Goal: Information Seeking & Learning: Learn about a topic

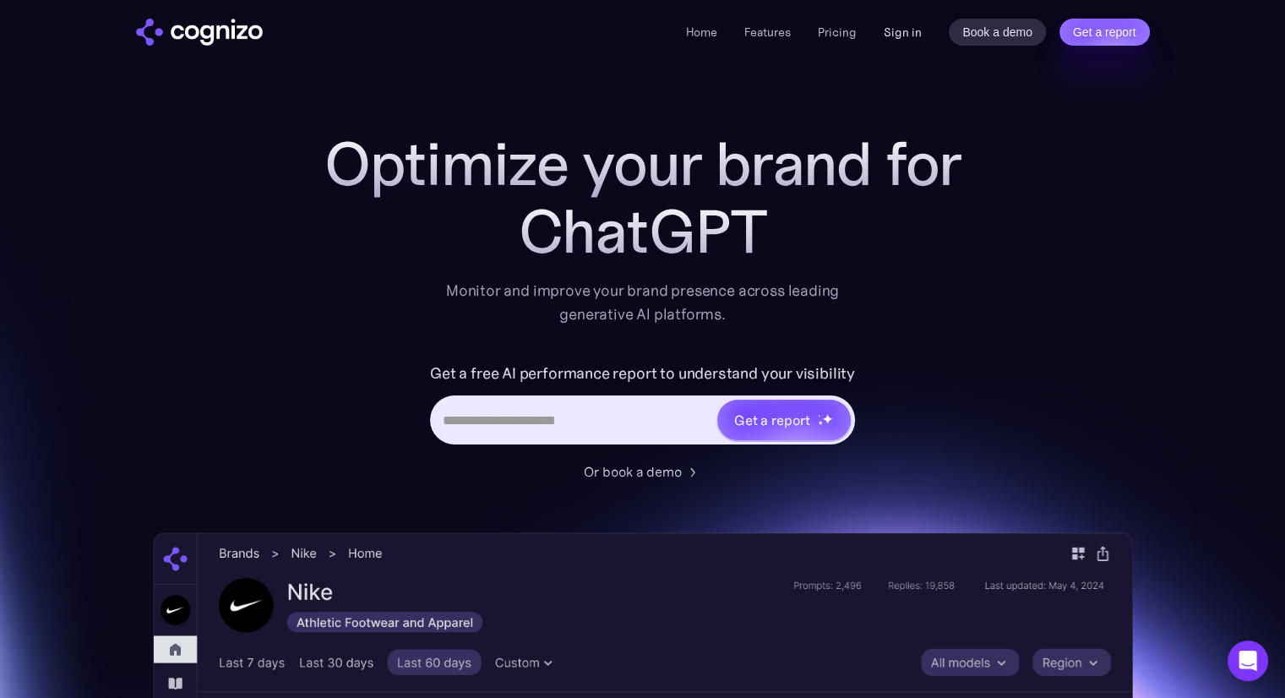
click at [906, 35] on link "Sign in" at bounding box center [903, 32] width 38 height 20
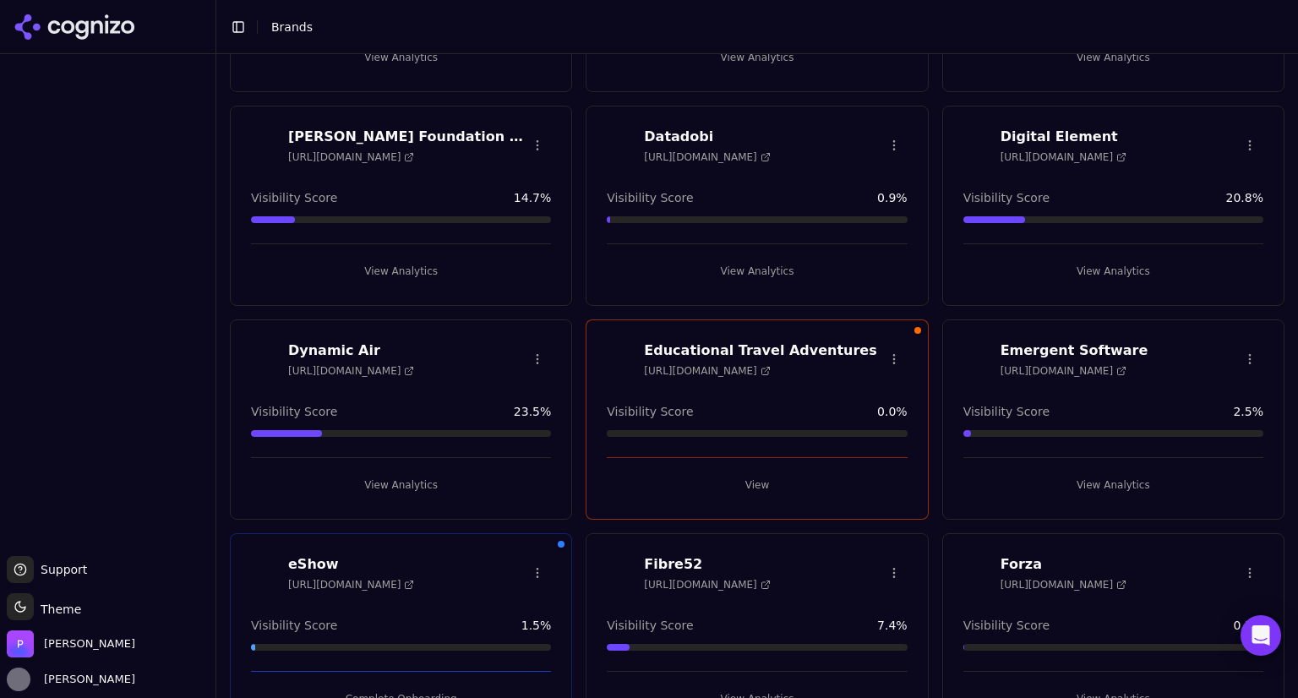
scroll to position [239, 0]
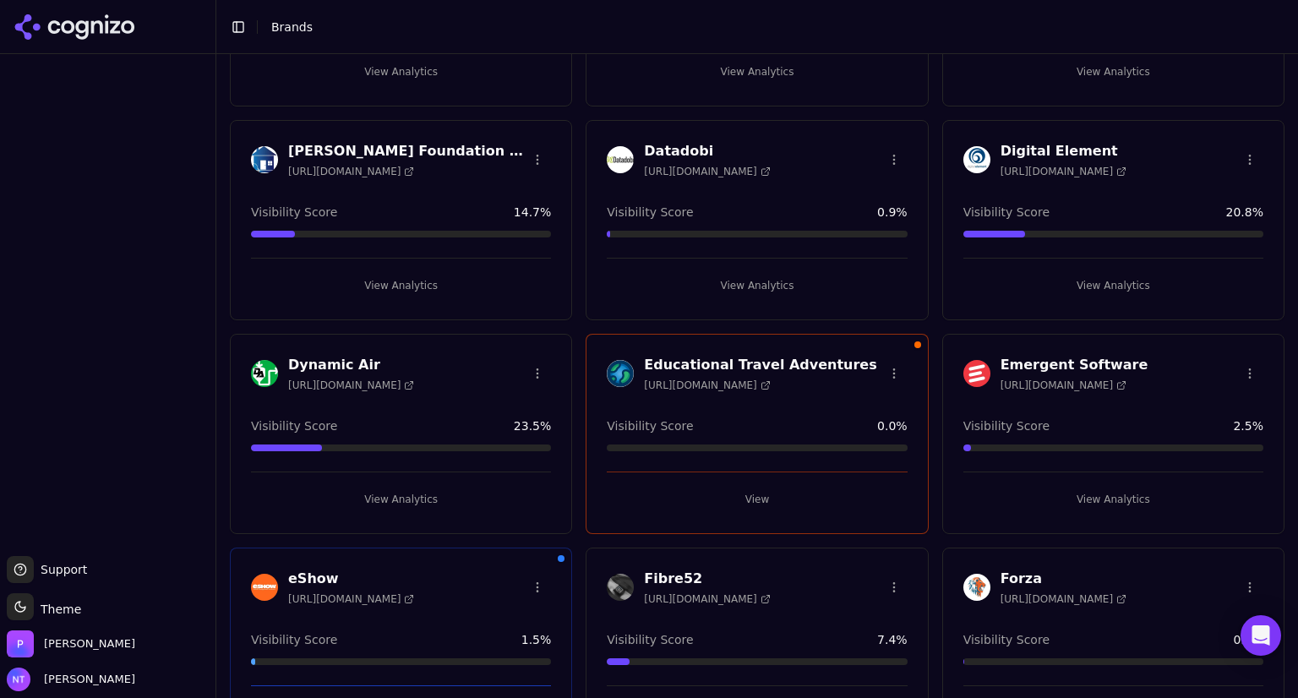
click at [350, 373] on div "Dynamic Air https://dynamicair.com" at bounding box center [351, 373] width 126 height 37
click at [348, 385] on span "https://dynamicair.com" at bounding box center [351, 385] width 126 height 14
click at [385, 498] on button "View Analytics" at bounding box center [401, 499] width 300 height 27
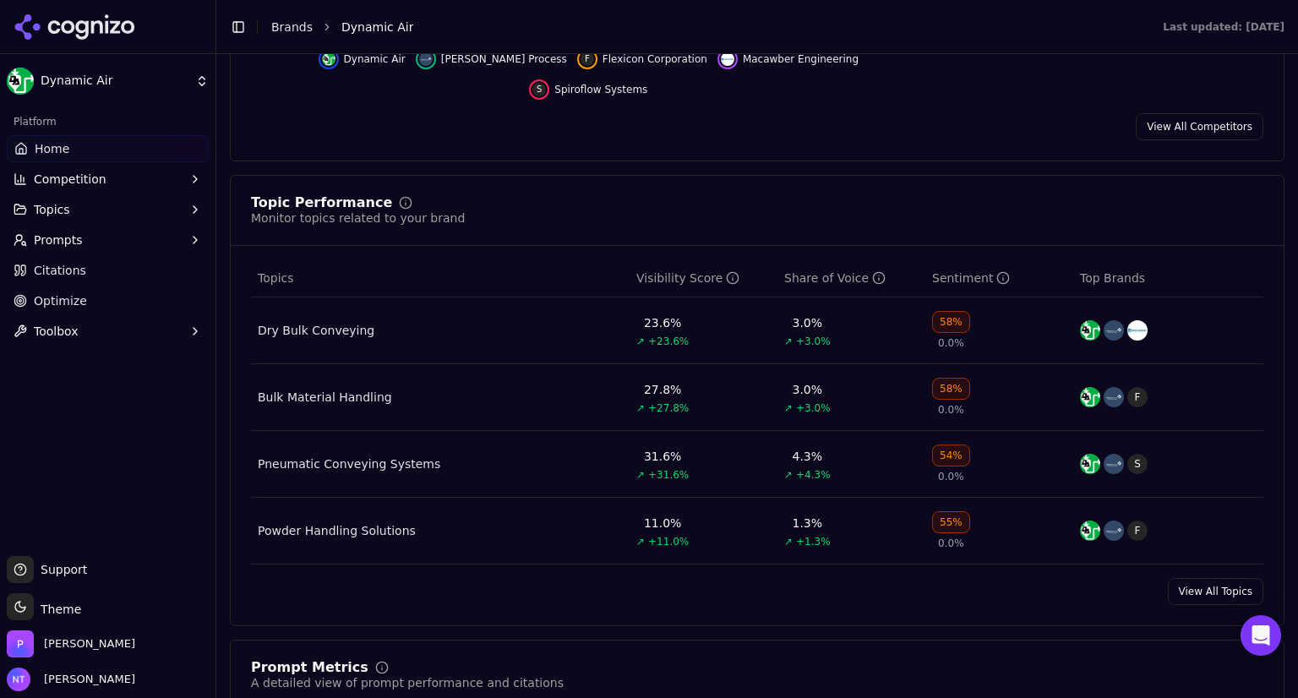
scroll to position [587, 0]
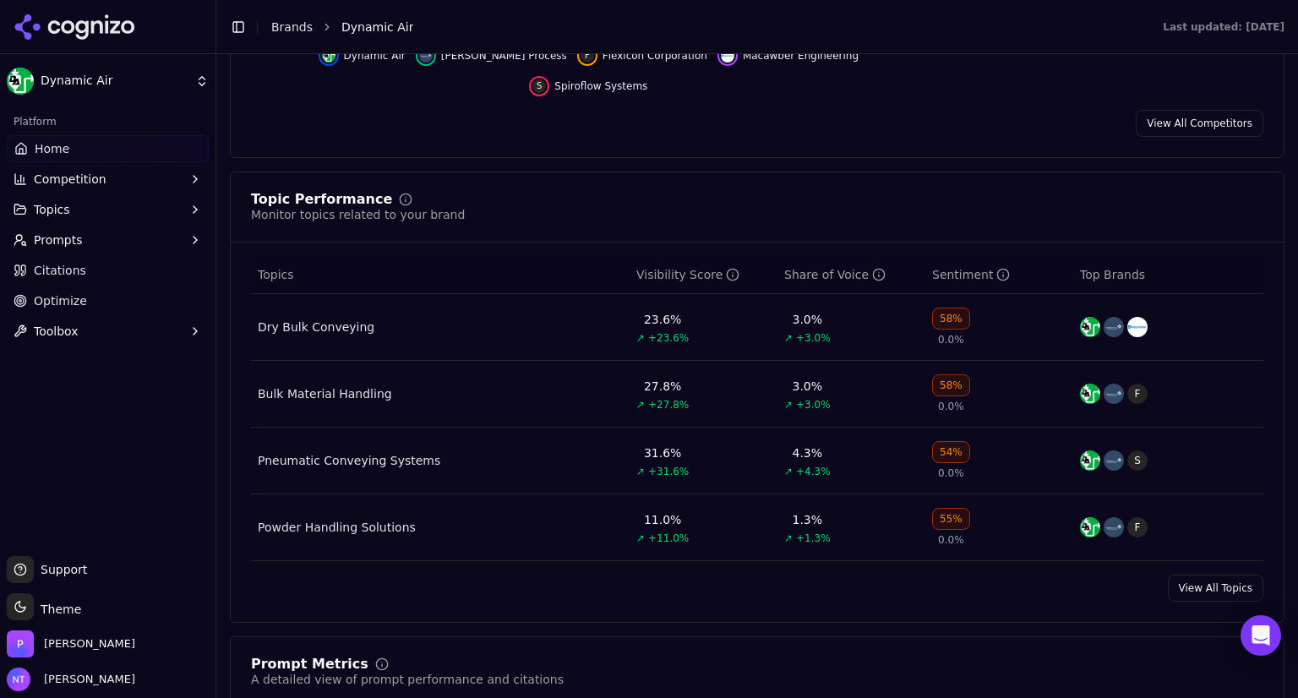
click at [340, 452] on div "Pneumatic Conveying Systems" at bounding box center [349, 460] width 182 height 17
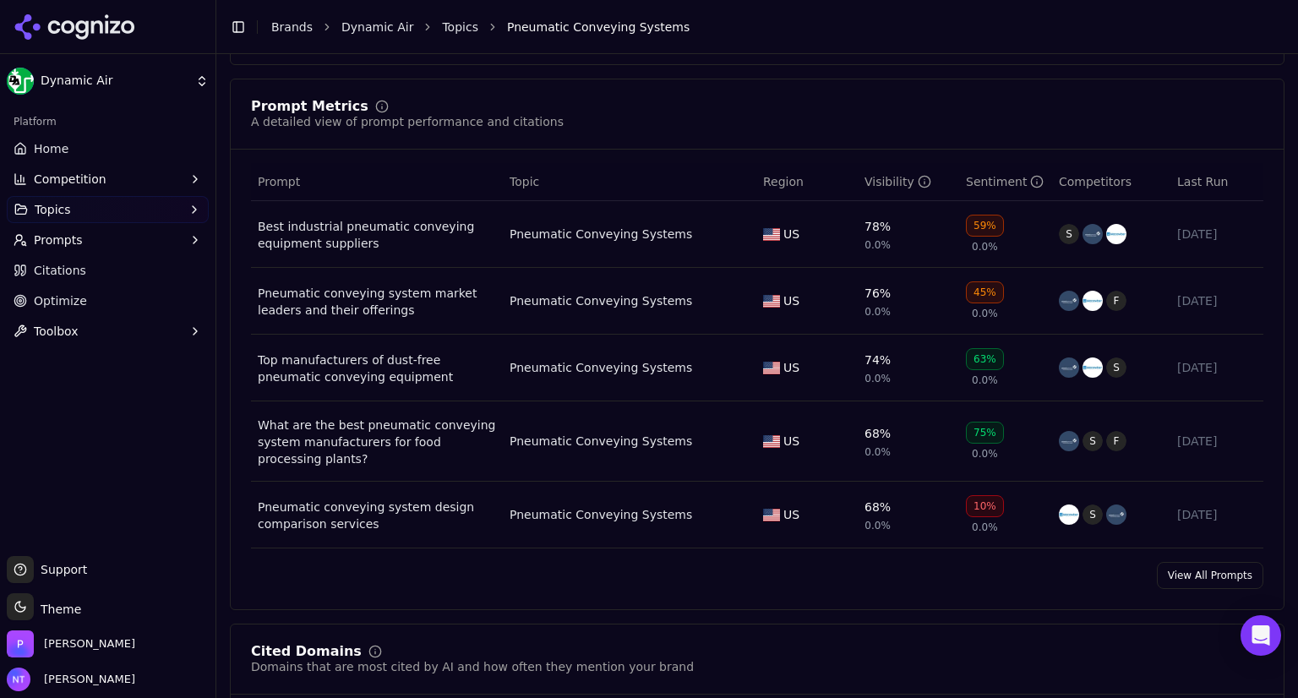
scroll to position [629, 0]
click at [1182, 561] on link "View All Prompts" at bounding box center [1209, 574] width 106 height 27
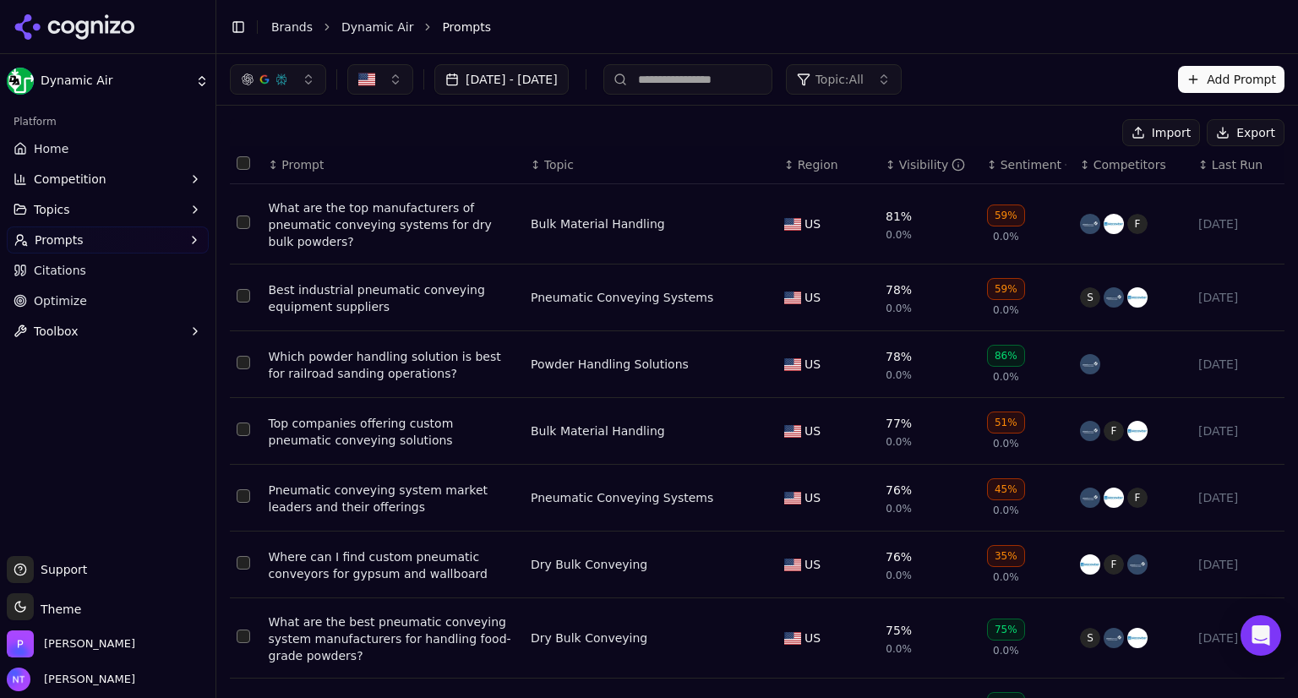
click at [863, 84] on span "Topic: All" at bounding box center [839, 79] width 48 height 17
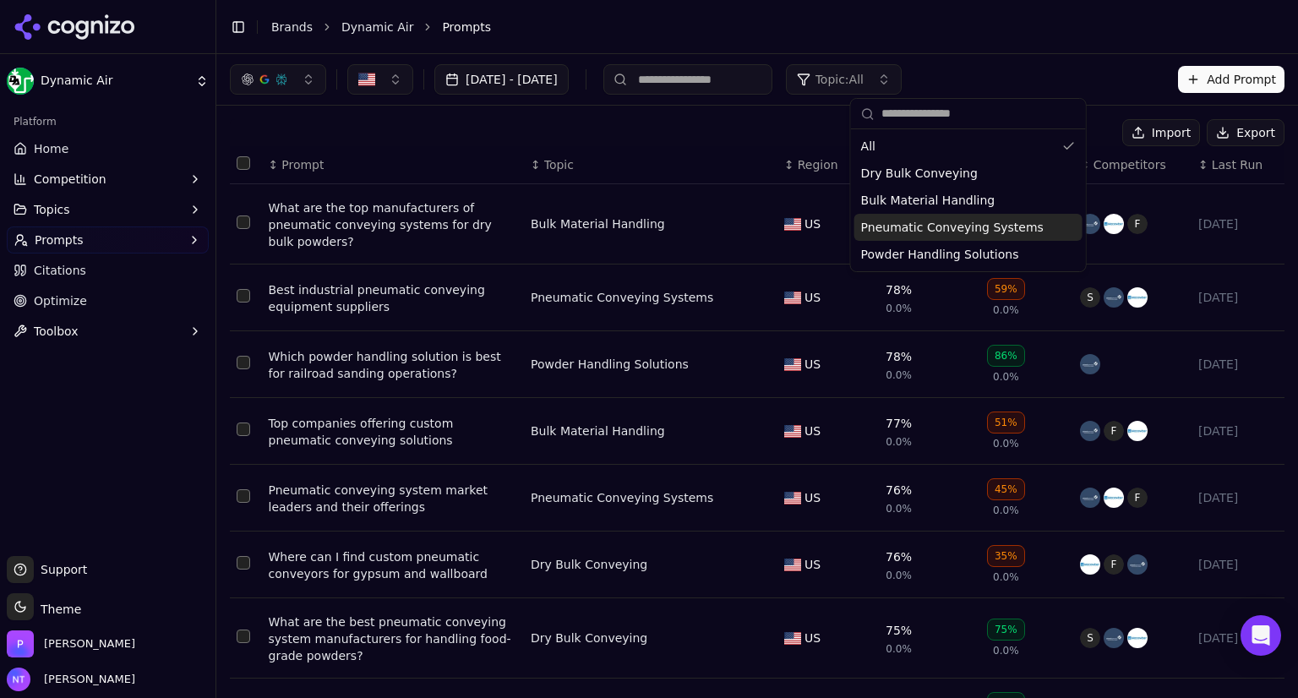
click at [880, 220] on span "Pneumatic Conveying Systems" at bounding box center [952, 227] width 182 height 17
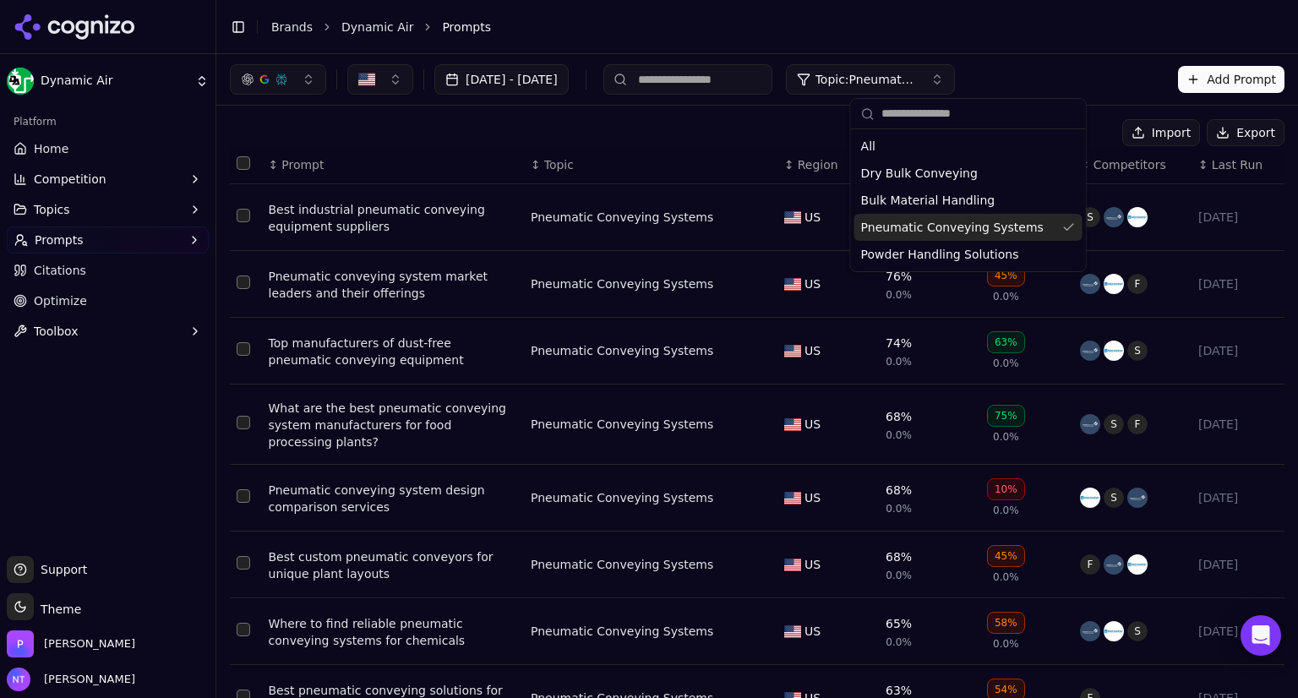
scroll to position [223, 0]
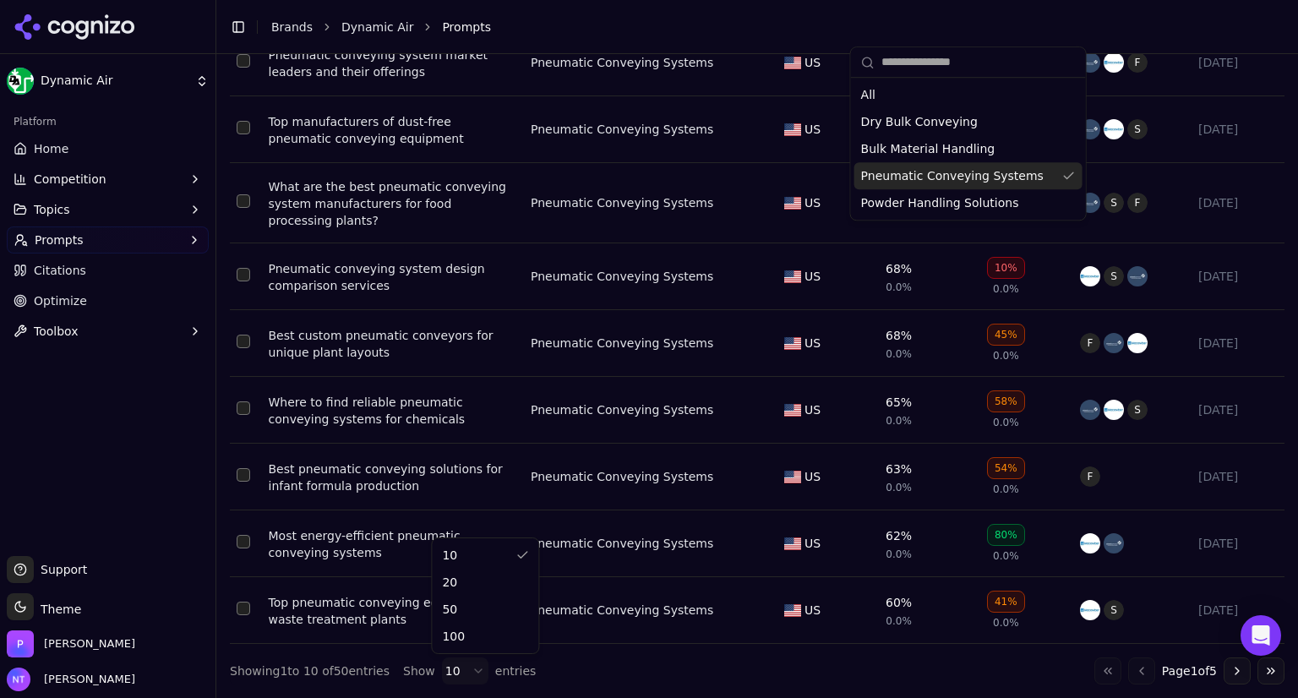
click at [468, 671] on html "Dynamic Air Platform Home Competition Topics Prompts Citations Optimize Toolbox…" at bounding box center [649, 349] width 1298 height 698
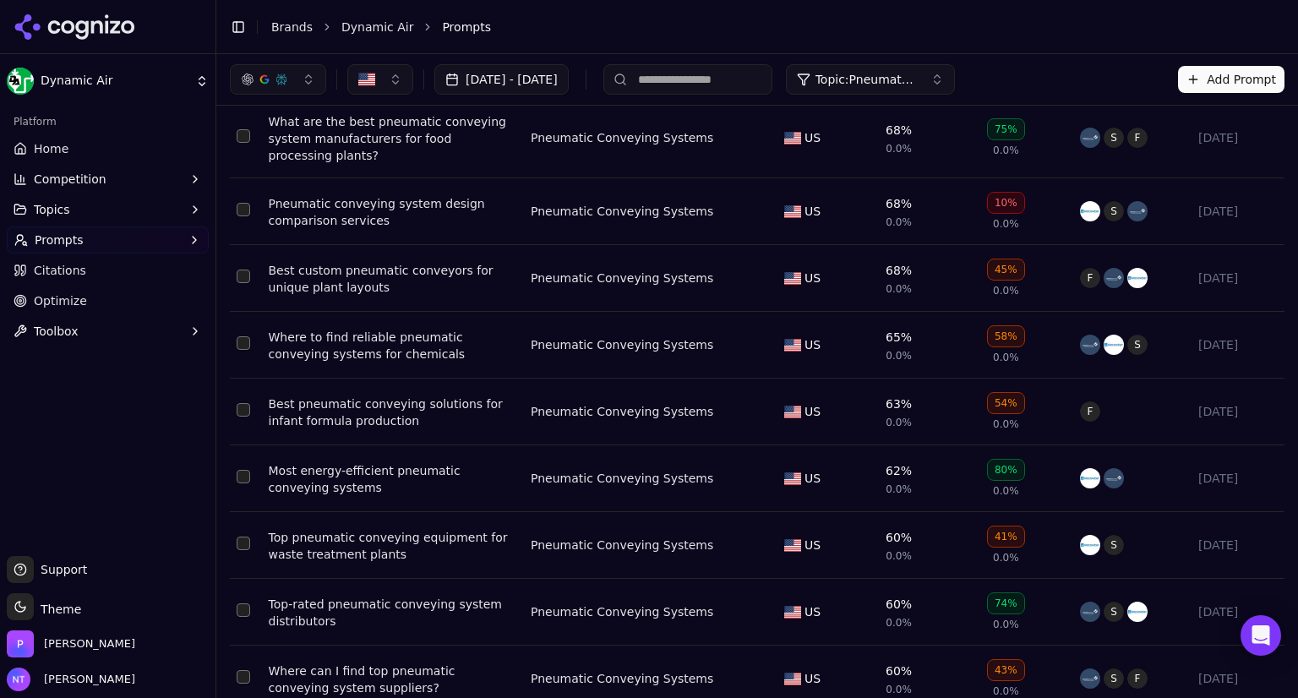
scroll to position [0, 0]
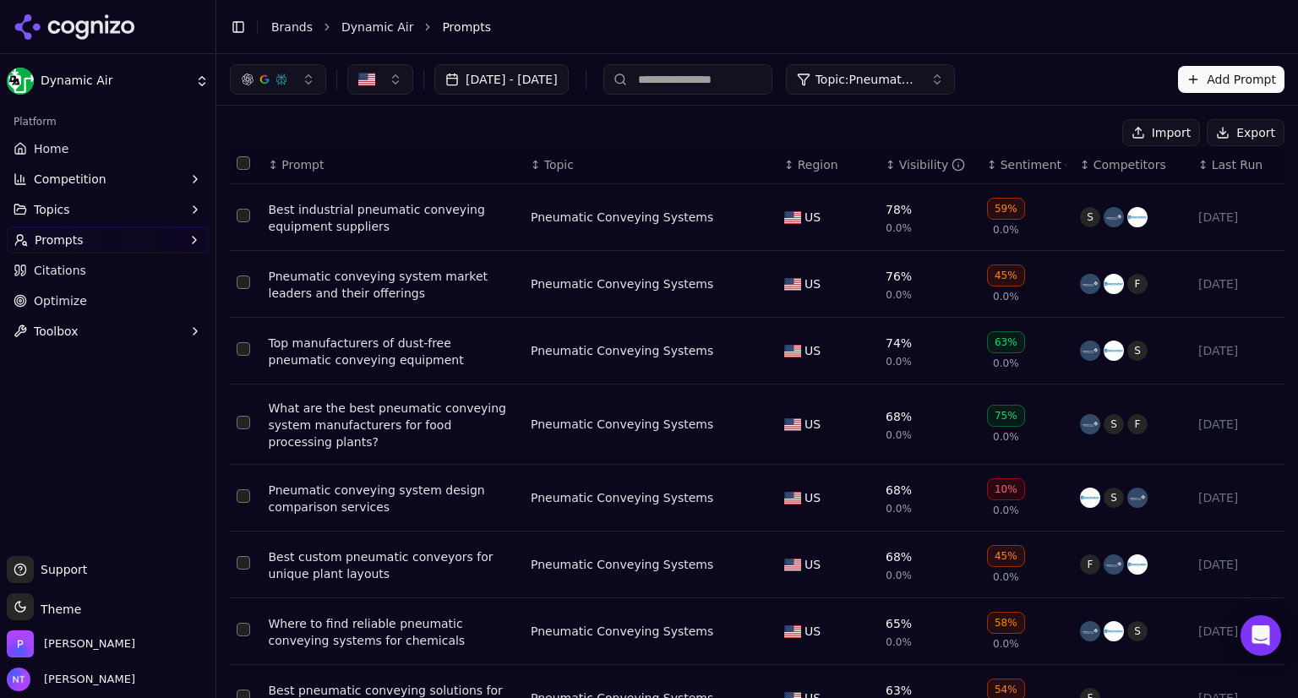
click at [1221, 135] on button "Export" at bounding box center [1245, 132] width 78 height 27
click at [899, 156] on div "Visibility" at bounding box center [932, 164] width 67 height 17
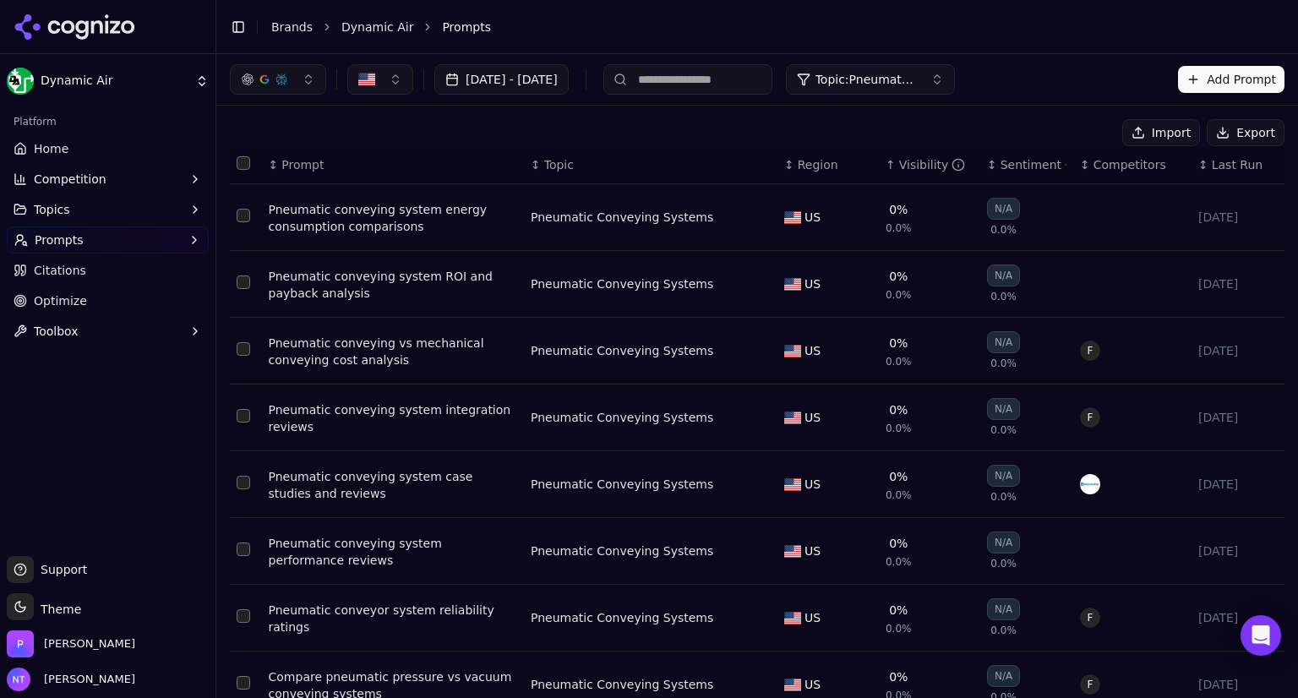
click at [899, 156] on div "Visibility" at bounding box center [932, 164] width 67 height 17
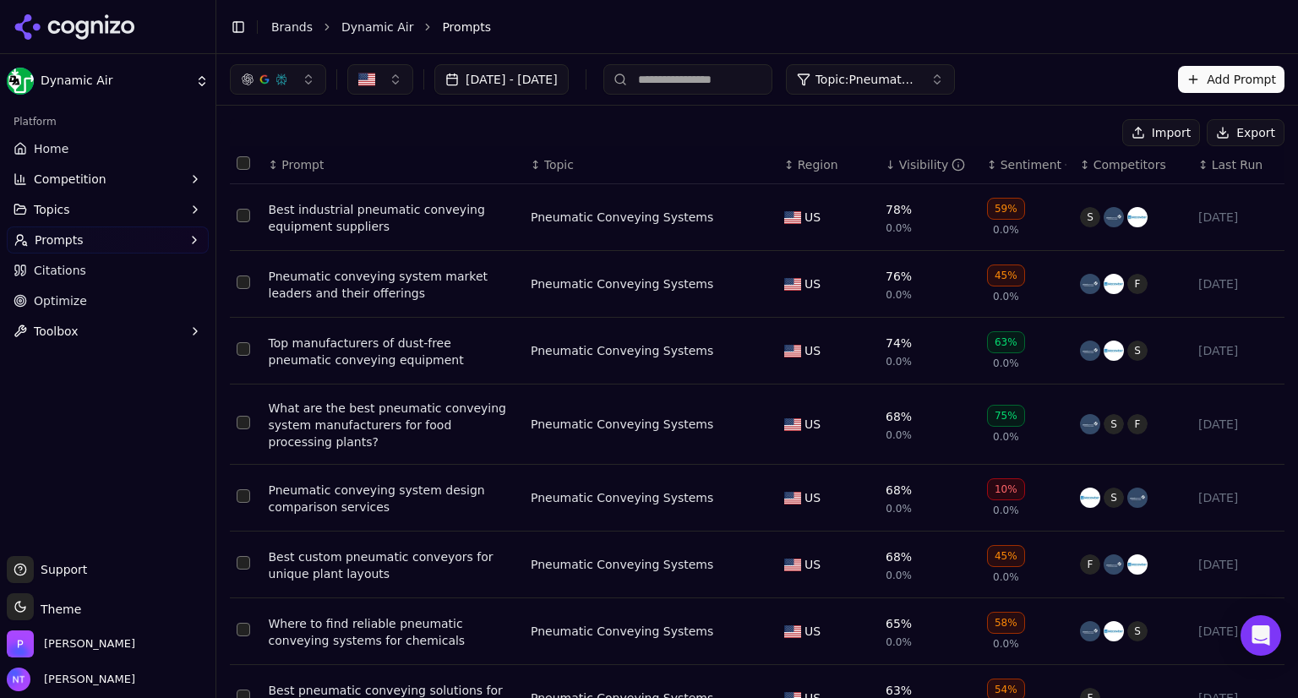
drag, startPoint x: 879, startPoint y: 158, endPoint x: 1033, endPoint y: 102, distance: 163.5
click at [1033, 102] on div "Aug 18, 2025 - Sep 17, 2025 Topic: Pneumatic Conveying Systems Add Prompt Impor…" at bounding box center [756, 376] width 1081 height 644
click at [1093, 165] on span "Competitors" at bounding box center [1129, 164] width 73 height 17
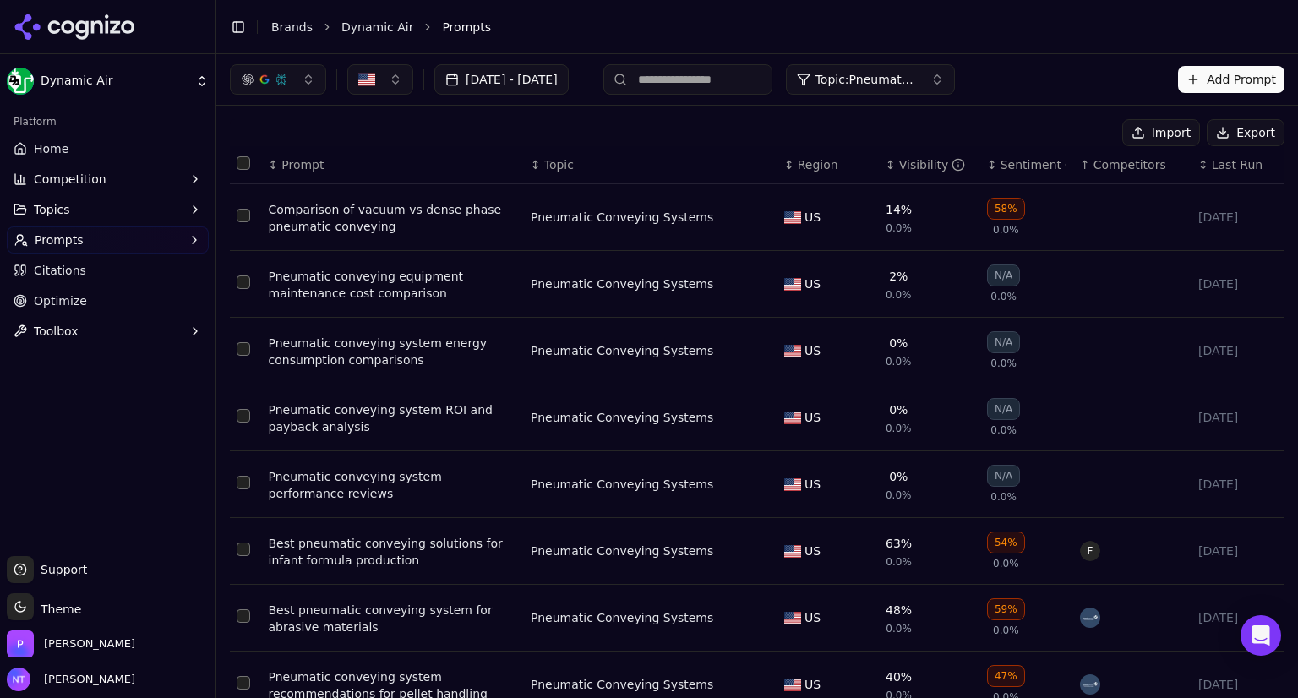
click at [1093, 169] on span "Competitors" at bounding box center [1129, 164] width 73 height 17
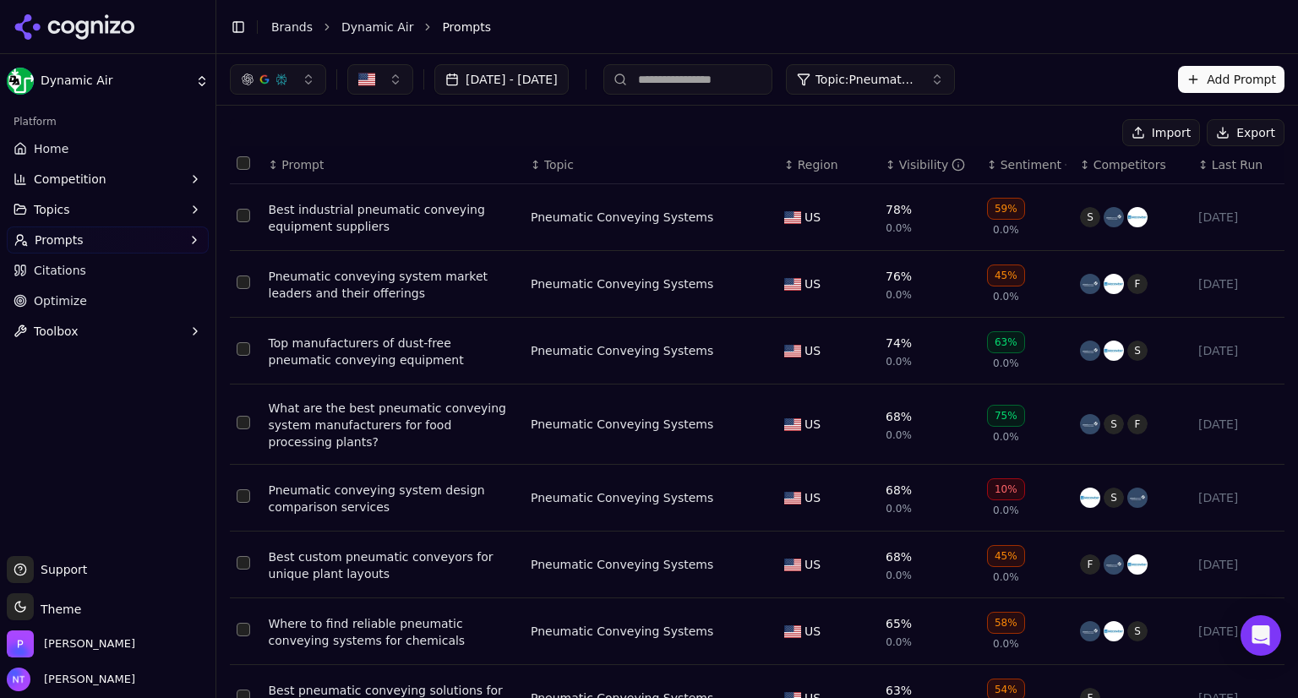
click at [899, 163] on div "Visibility" at bounding box center [932, 164] width 67 height 17
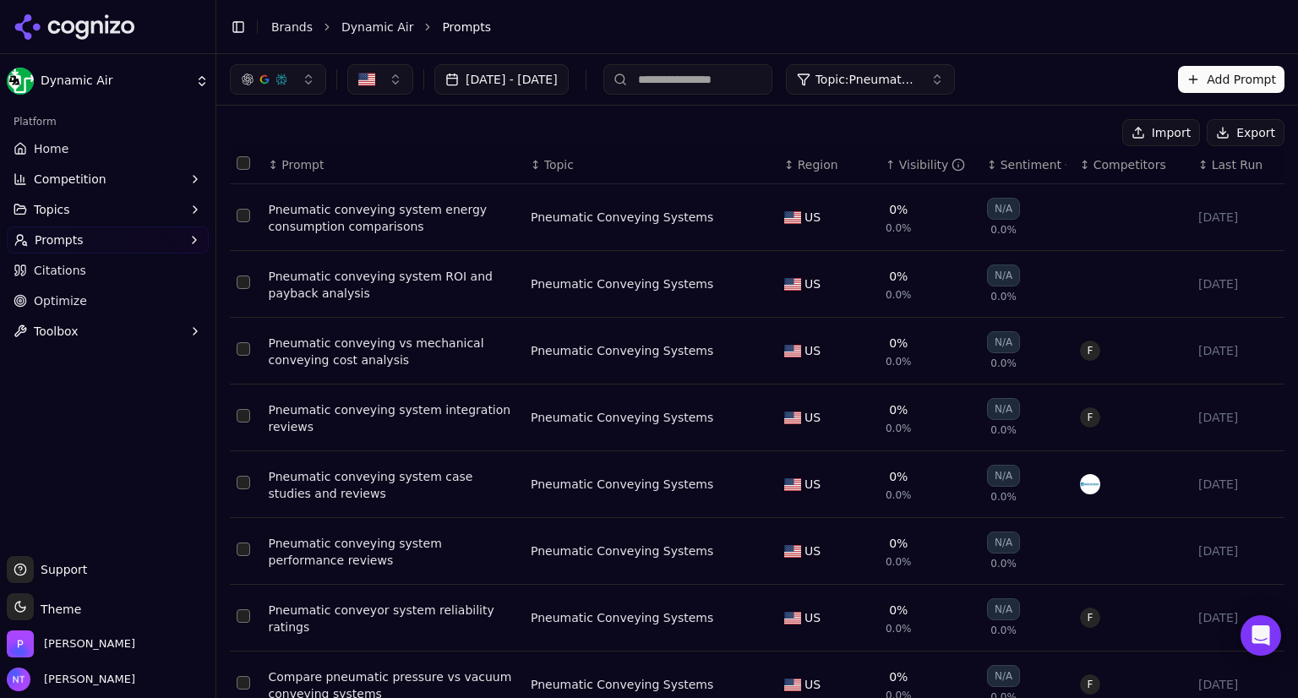
click at [899, 163] on div "Visibility" at bounding box center [932, 164] width 67 height 17
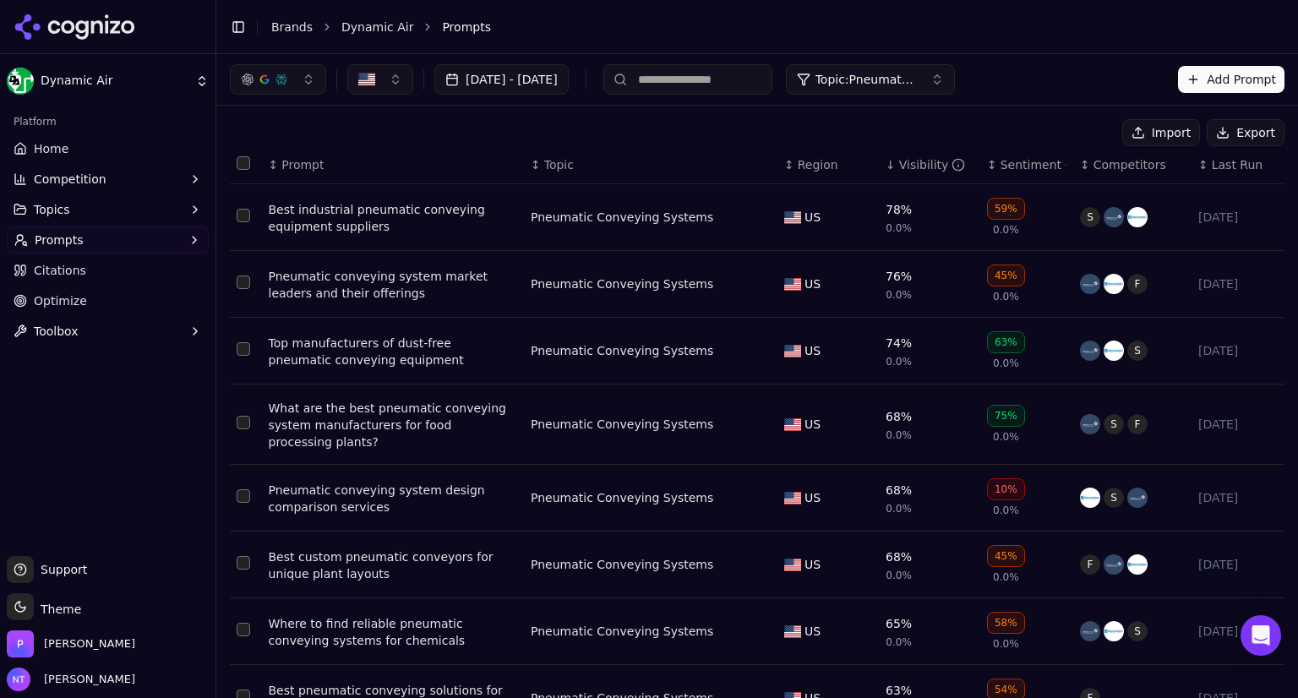
click at [1108, 169] on span "Competitors" at bounding box center [1129, 164] width 73 height 17
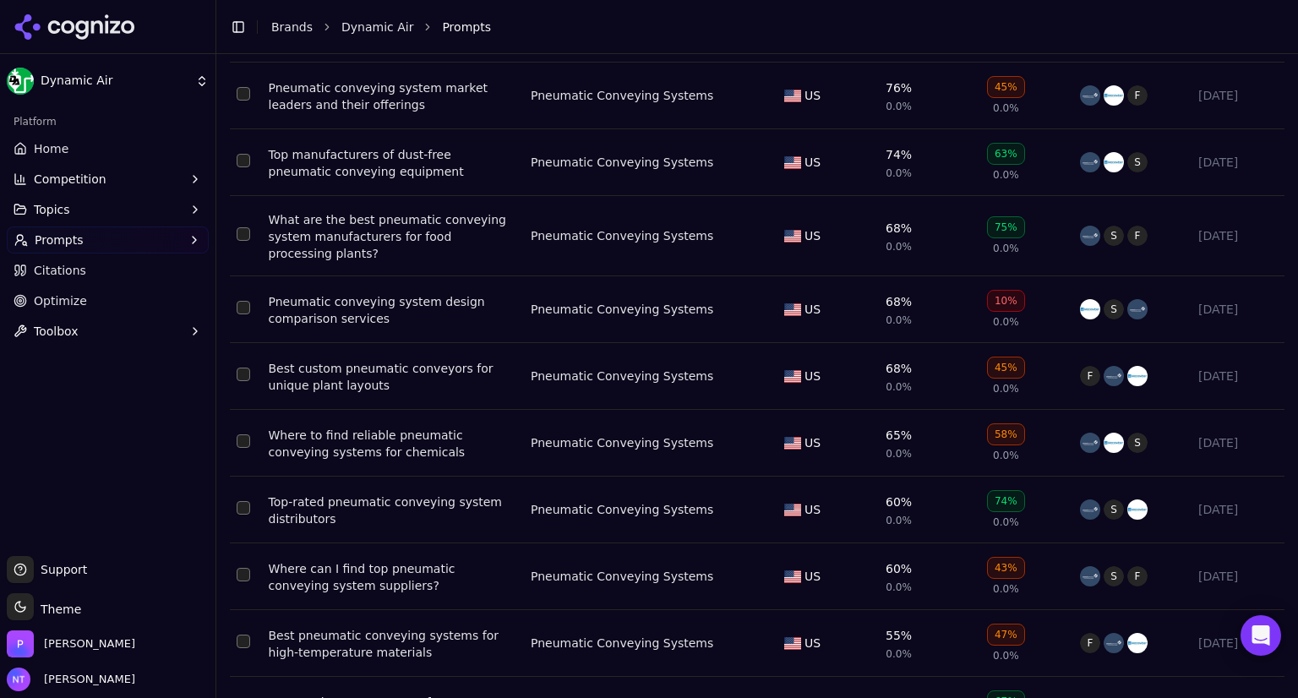
scroll to position [189, 0]
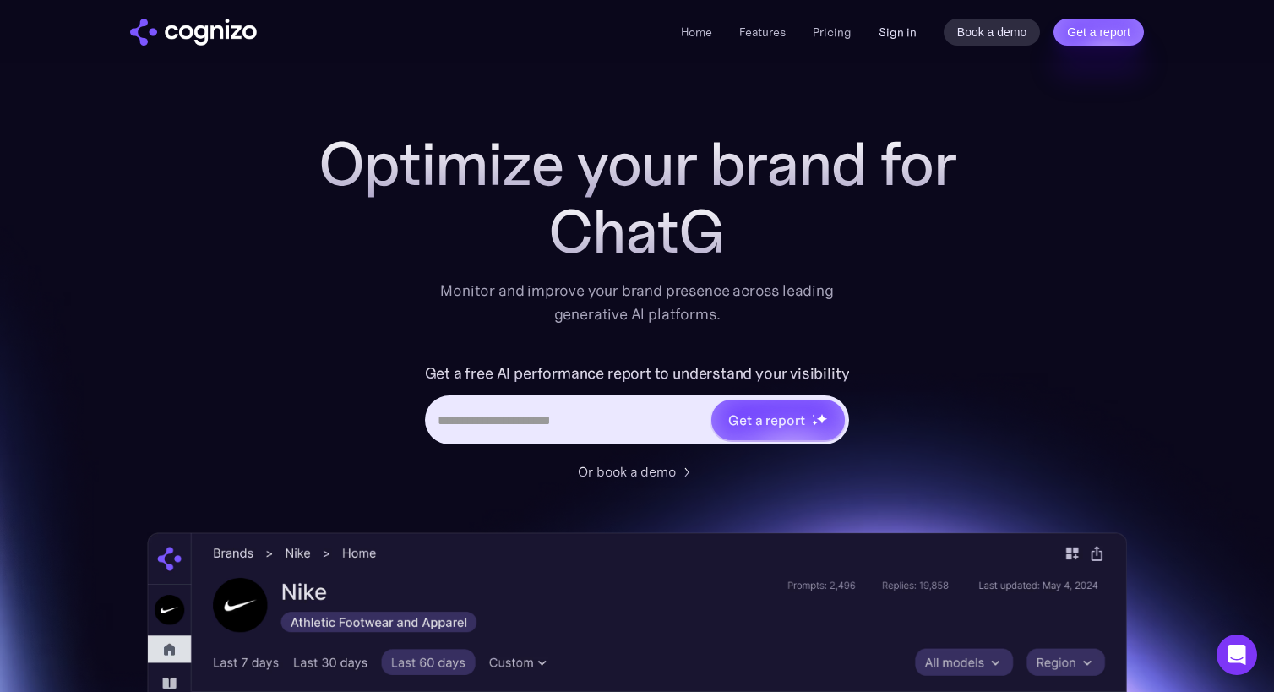
click at [904, 28] on link "Sign in" at bounding box center [898, 32] width 38 height 20
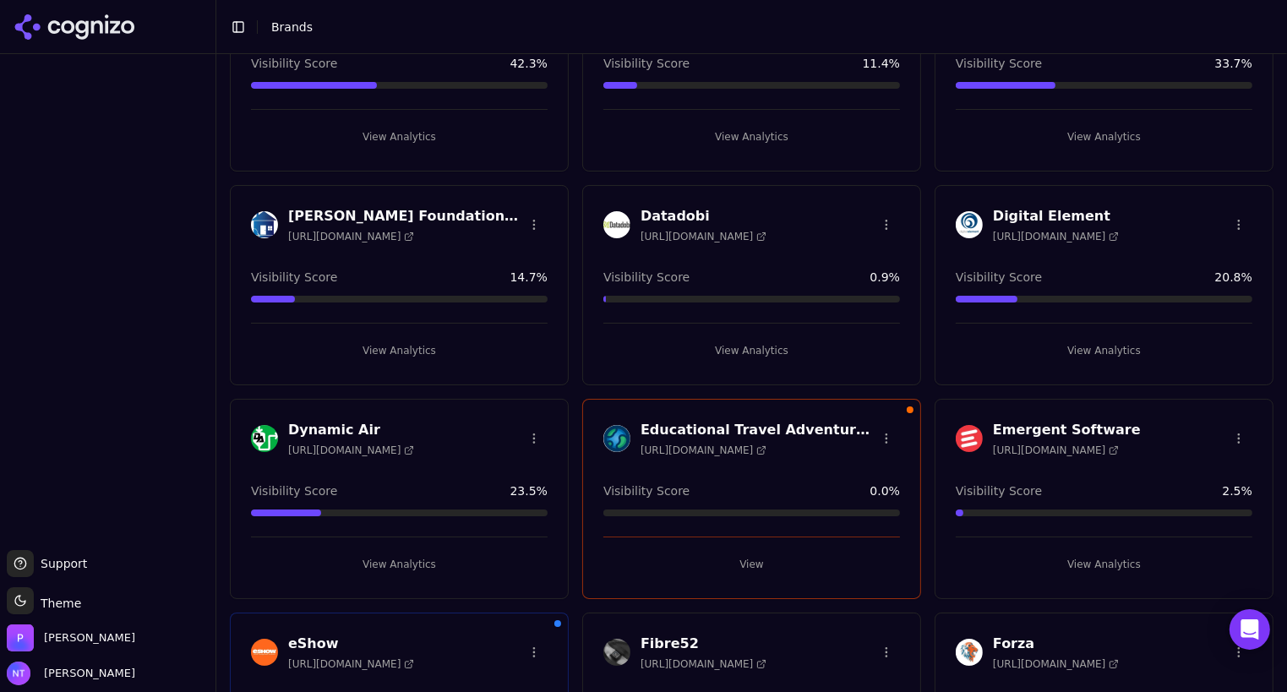
scroll to position [172, 0]
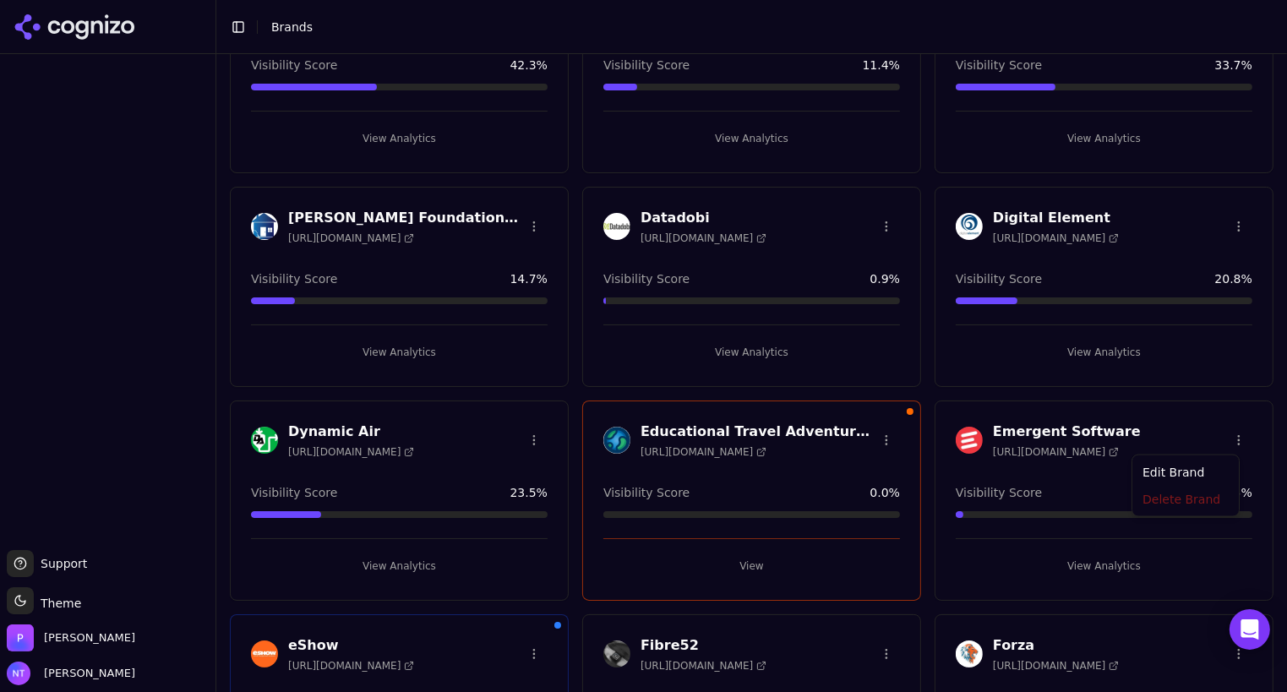
click at [1227, 437] on html "Support Support Toggle theme Theme Perrill Nate Tower Toggle Sidebar Brands Bra…" at bounding box center [643, 346] width 1287 height 692
click at [1149, 407] on html "Support Support Toggle theme Theme Perrill Nate Tower Toggle Sidebar Brands Bra…" at bounding box center [643, 346] width 1287 height 692
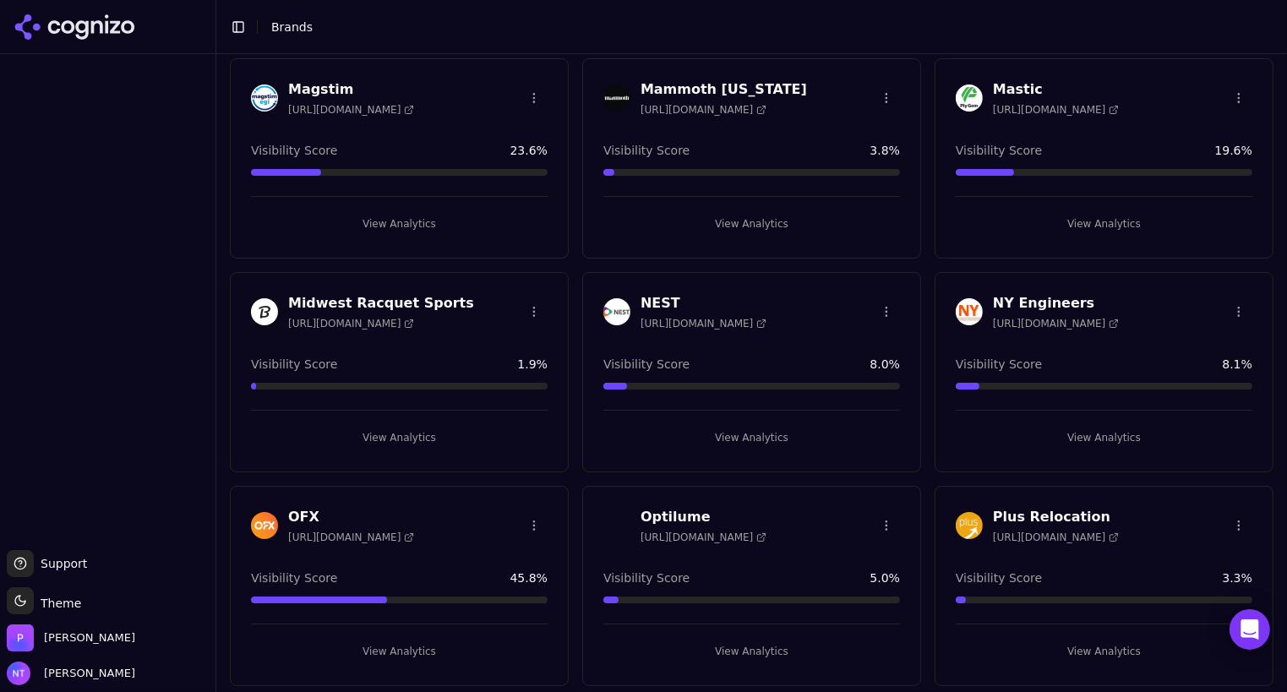
scroll to position [1798, 0]
click at [993, 80] on h3 "Mastic" at bounding box center [1056, 89] width 126 height 20
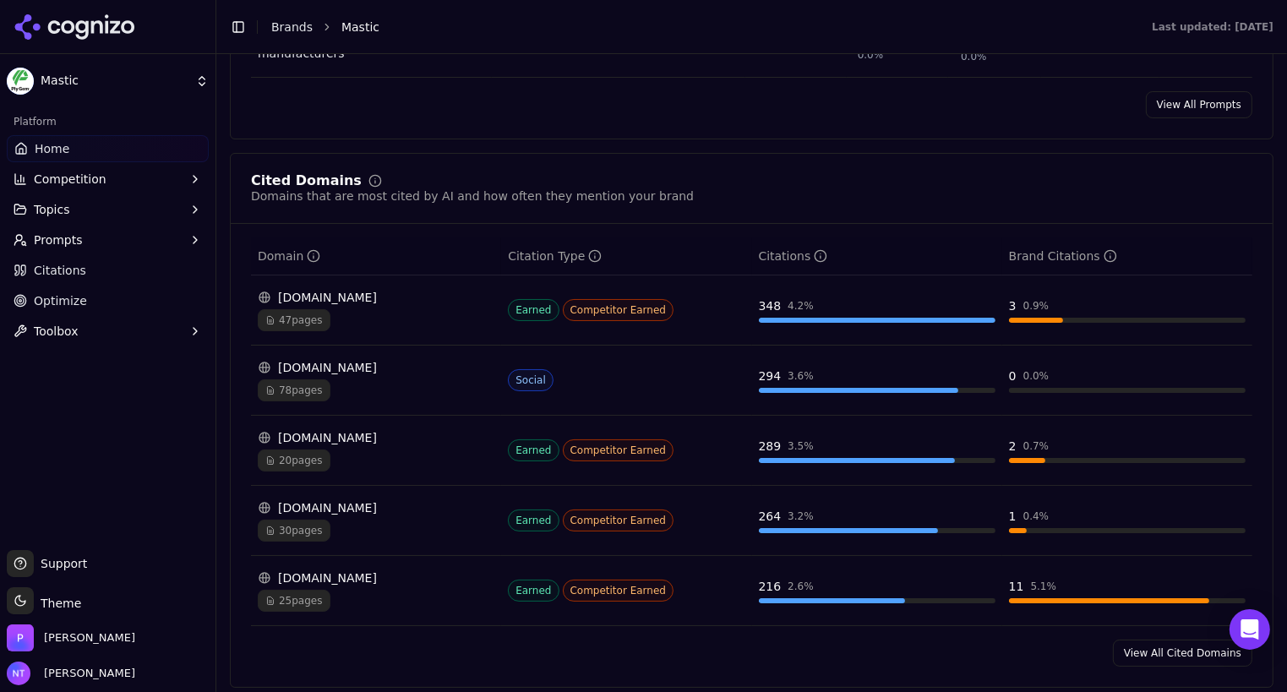
scroll to position [1603, 0]
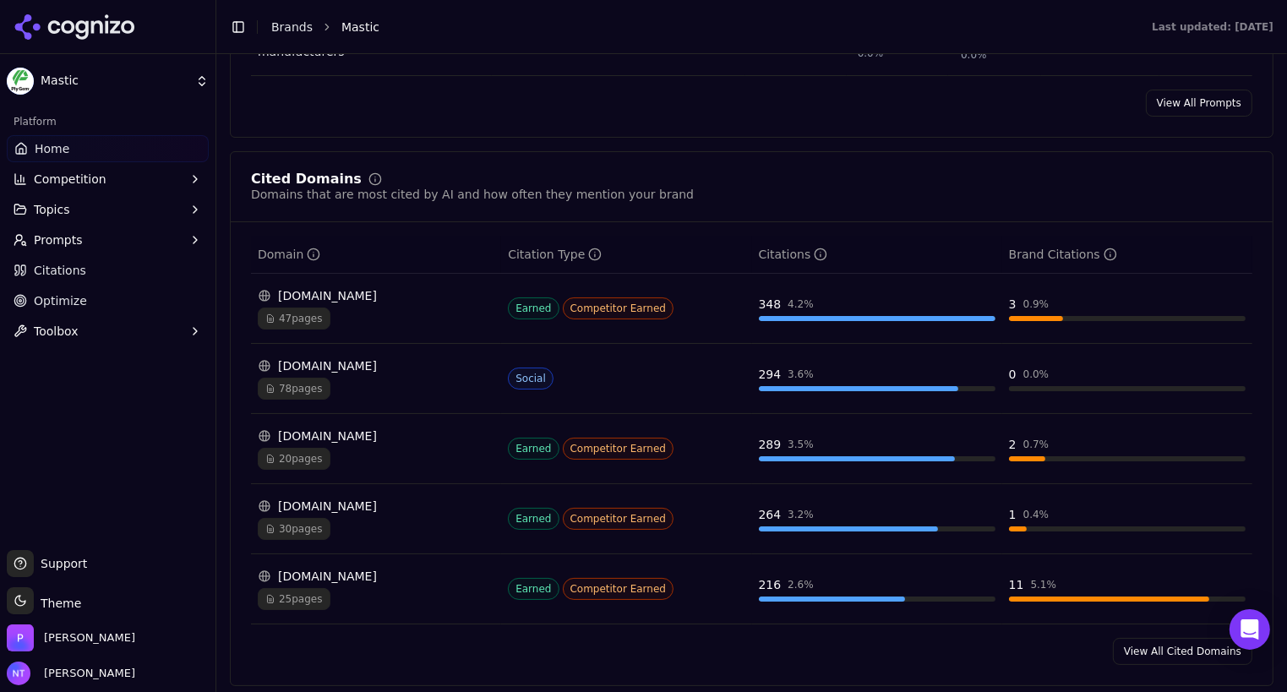
click at [56, 176] on span "Competition" at bounding box center [70, 179] width 73 height 17
click at [64, 283] on span "Topics" at bounding box center [52, 290] width 36 height 17
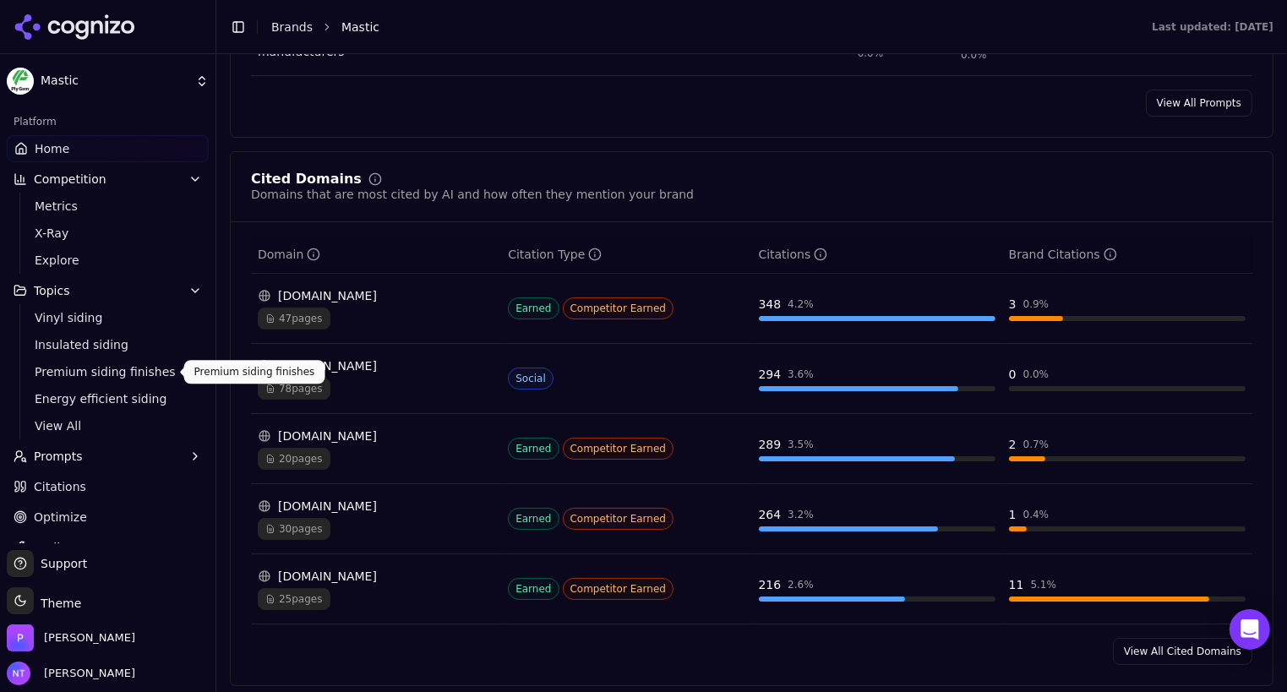
click at [68, 376] on span "Premium siding finishes" at bounding box center [108, 371] width 147 height 17
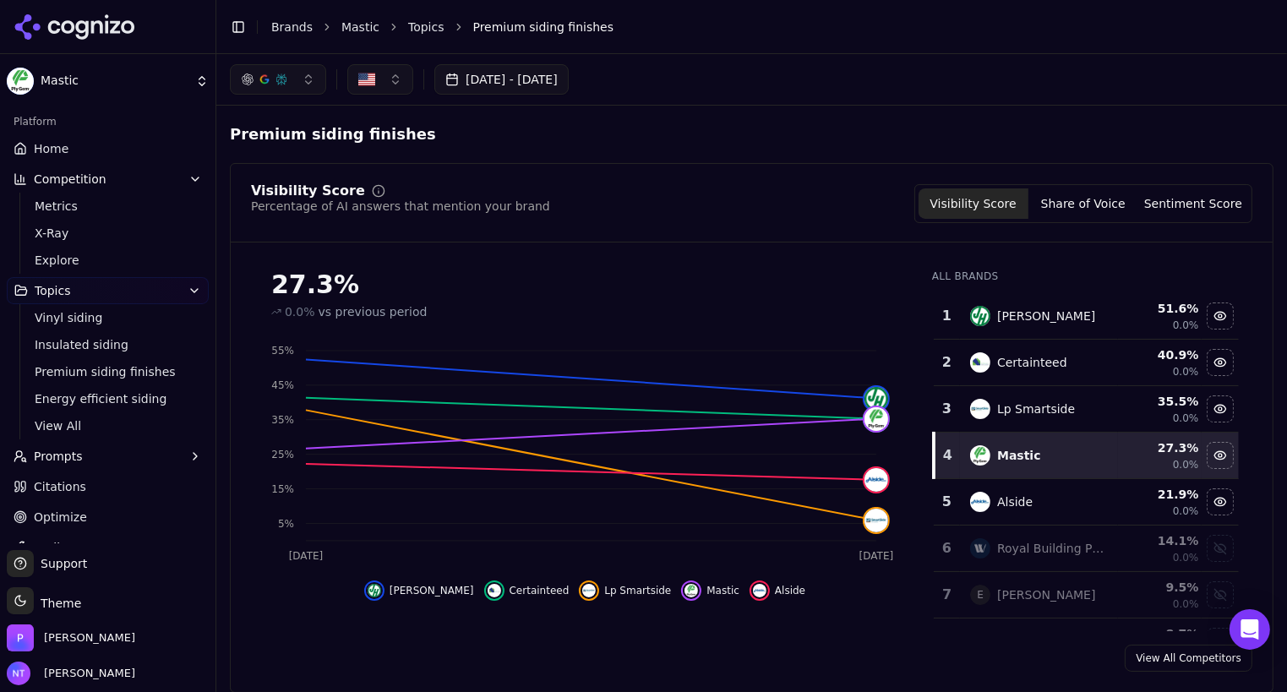
click at [52, 174] on span "Competition" at bounding box center [70, 179] width 73 height 17
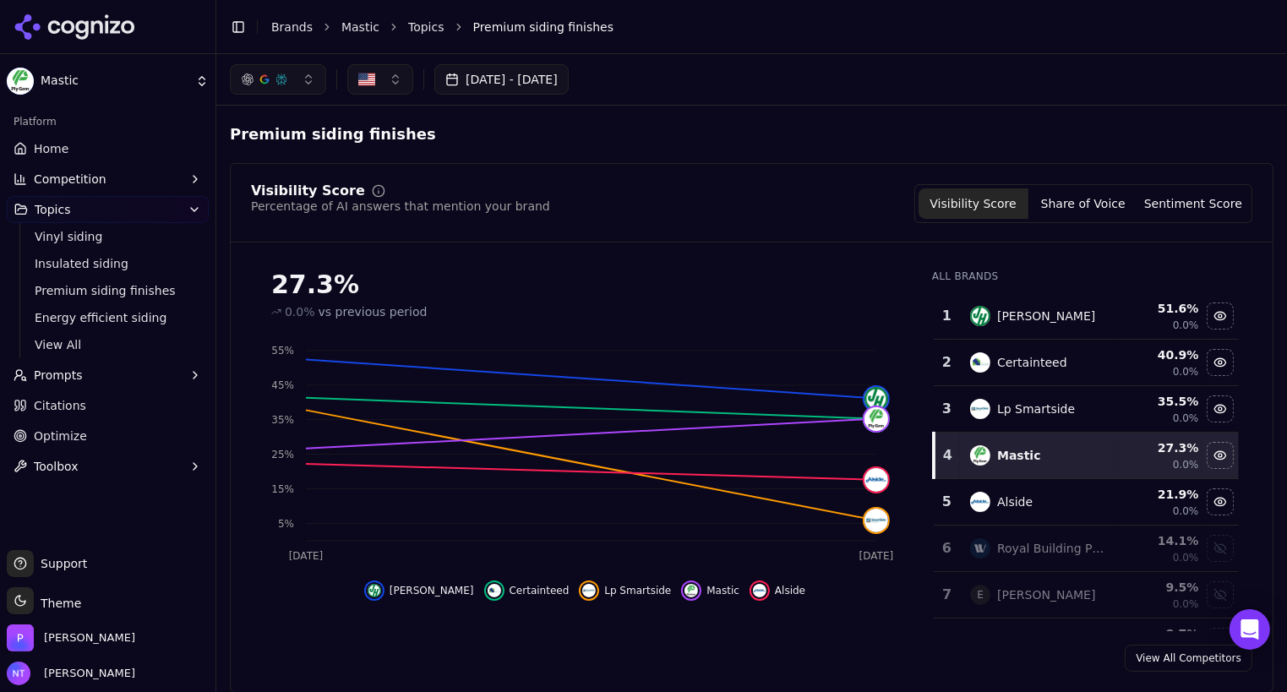
click at [49, 150] on span "Home" at bounding box center [51, 148] width 35 height 17
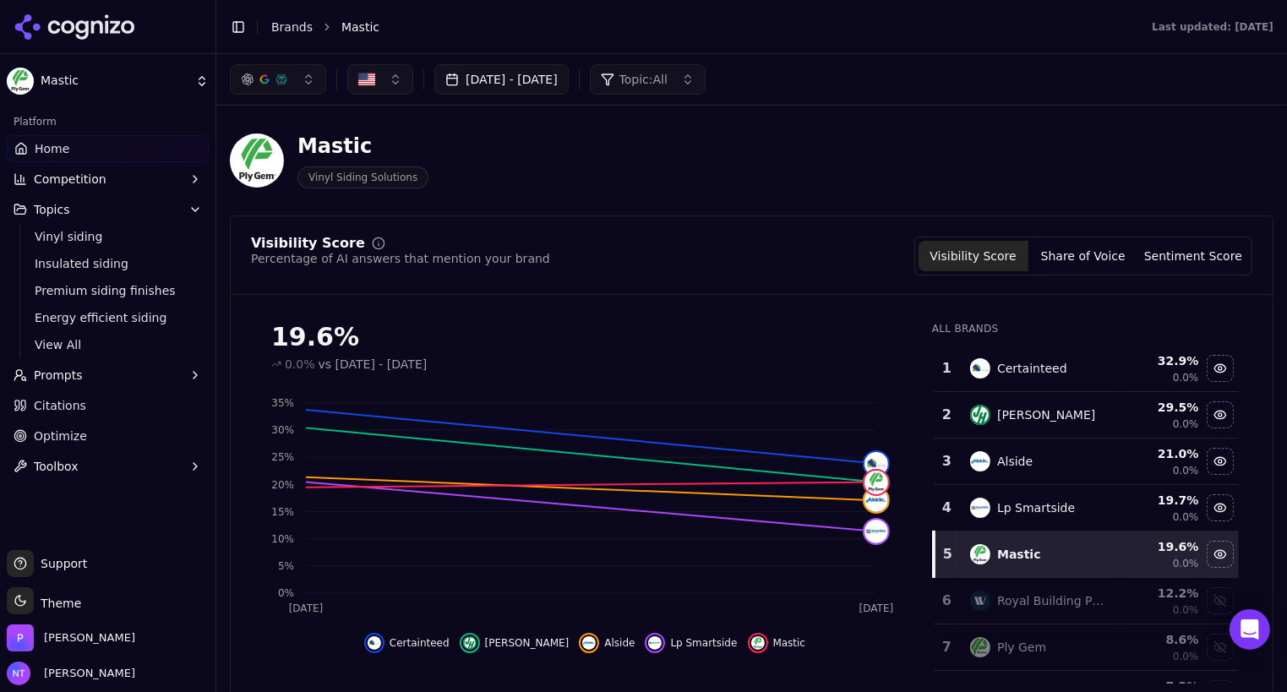
click at [292, 20] on link "Brands" at bounding box center [291, 27] width 41 height 14
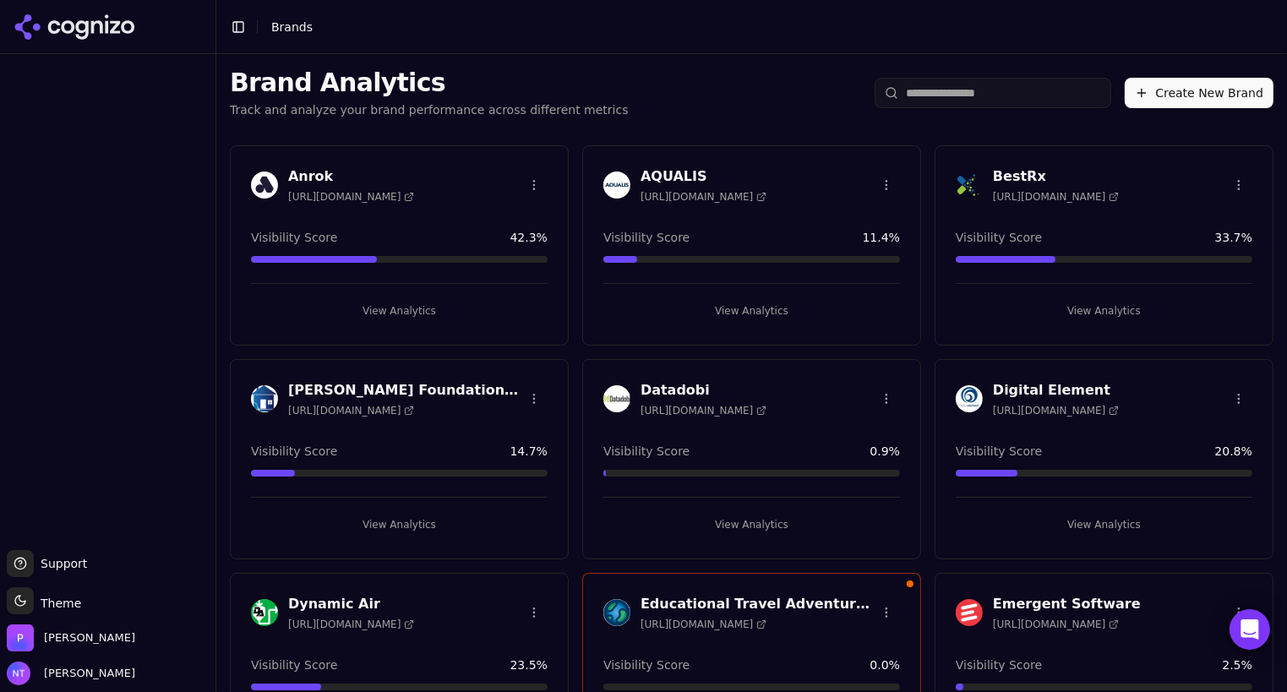
click at [1018, 182] on h3 "BestRx" at bounding box center [1056, 176] width 126 height 20
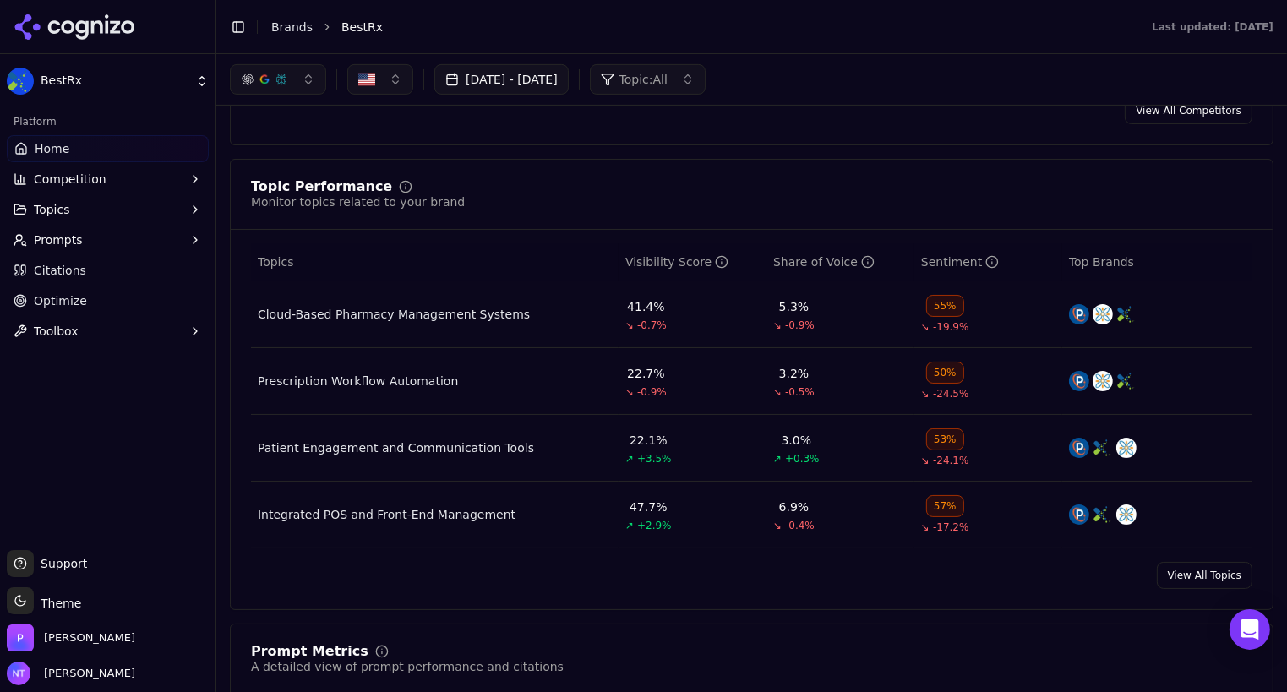
scroll to position [598, 0]
click at [463, 444] on div "Patient Engagement and Communication Tools" at bounding box center [396, 449] width 276 height 17
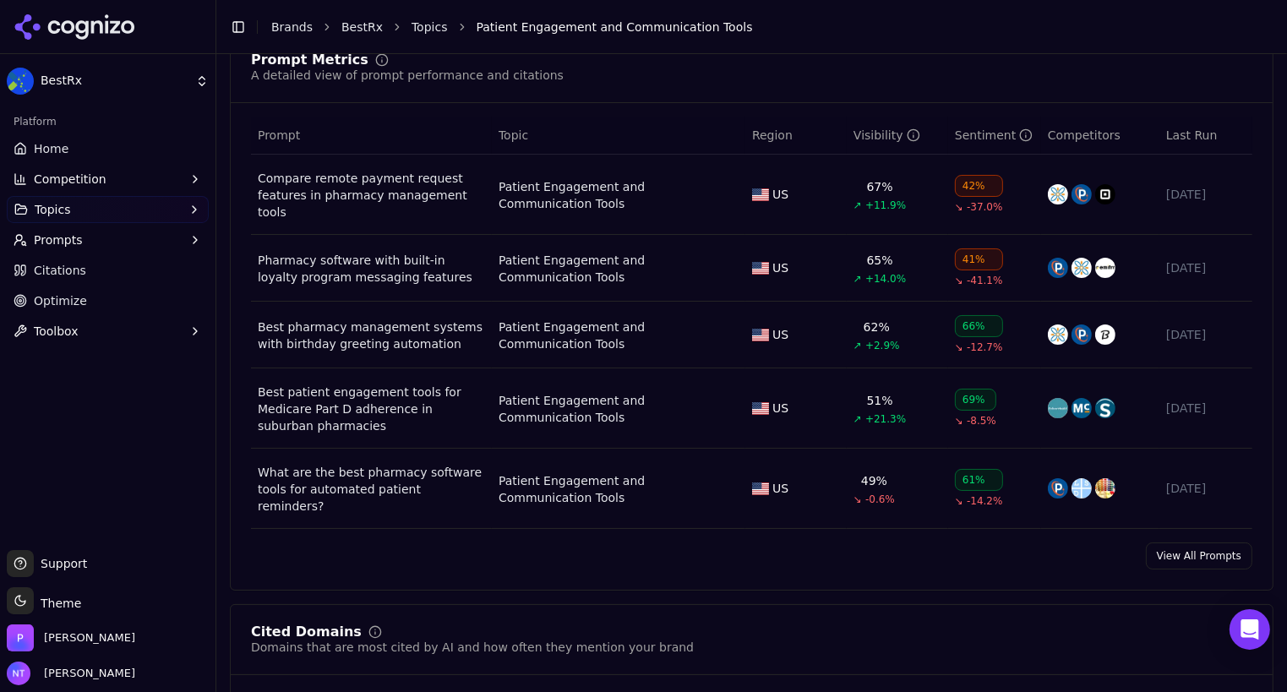
scroll to position [673, 0]
click at [578, 473] on div "Patient Engagement and Communication Tools" at bounding box center [618, 490] width 240 height 34
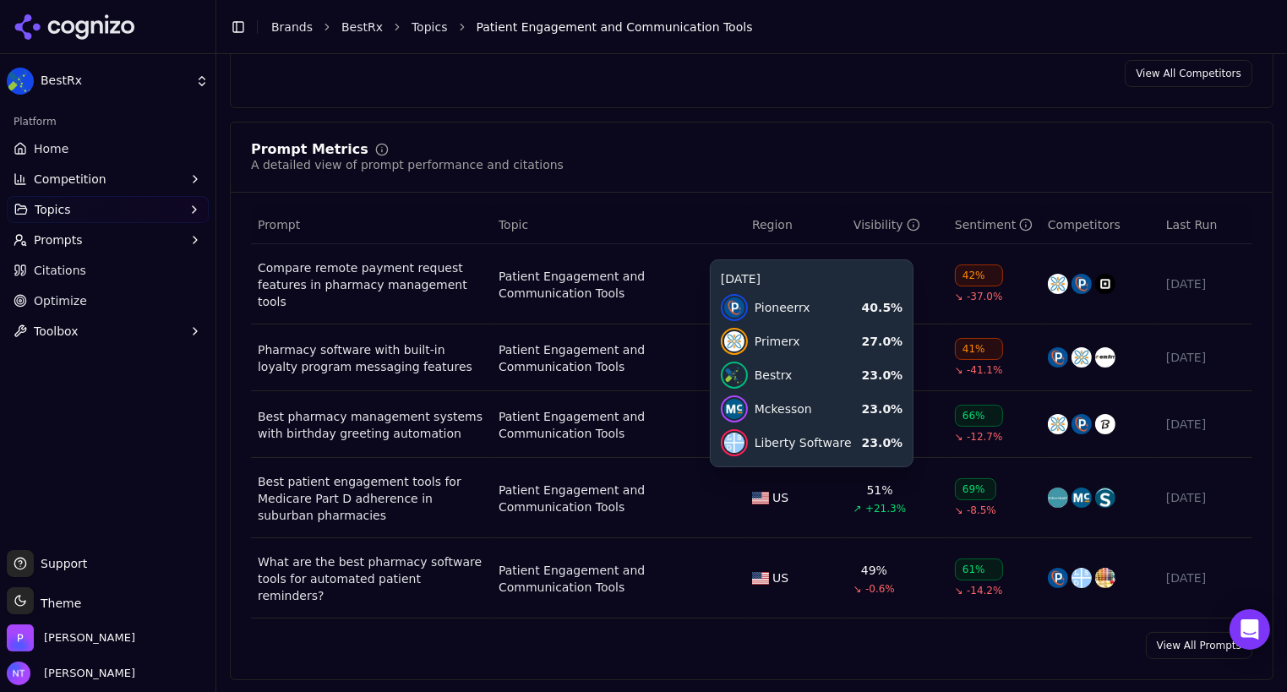
scroll to position [586, 0]
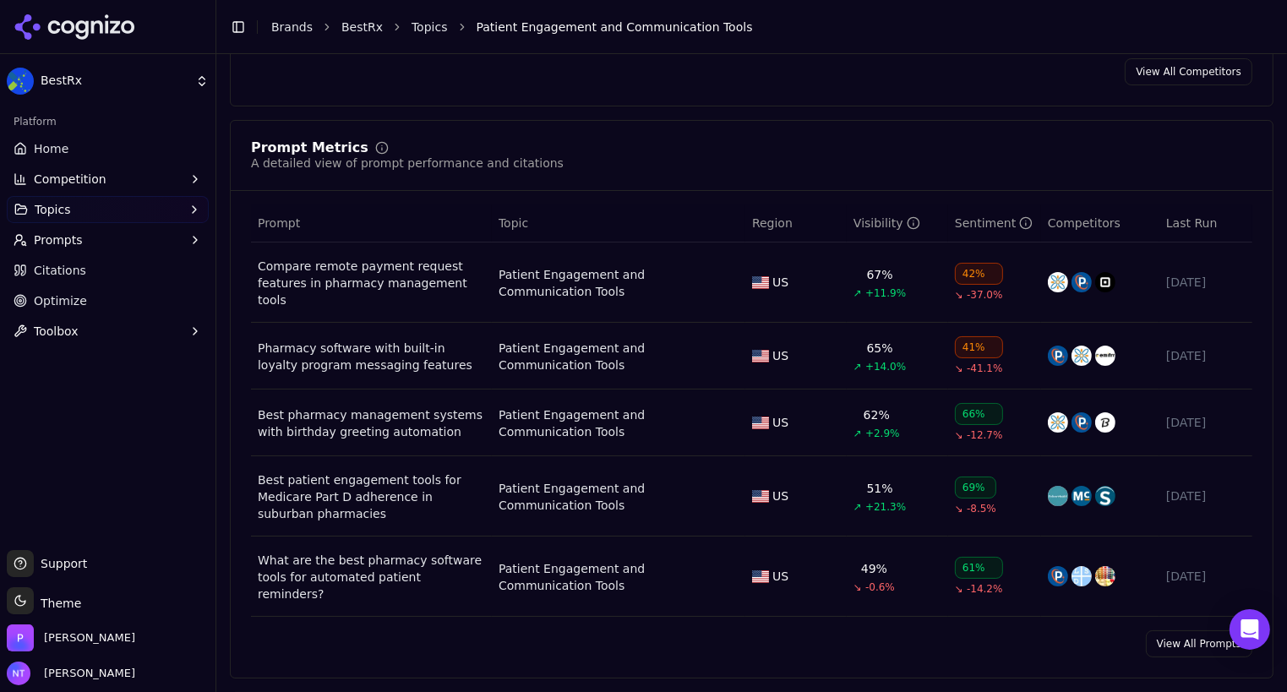
click at [519, 272] on div "Patient Engagement and Communication Tools" at bounding box center [618, 283] width 240 height 34
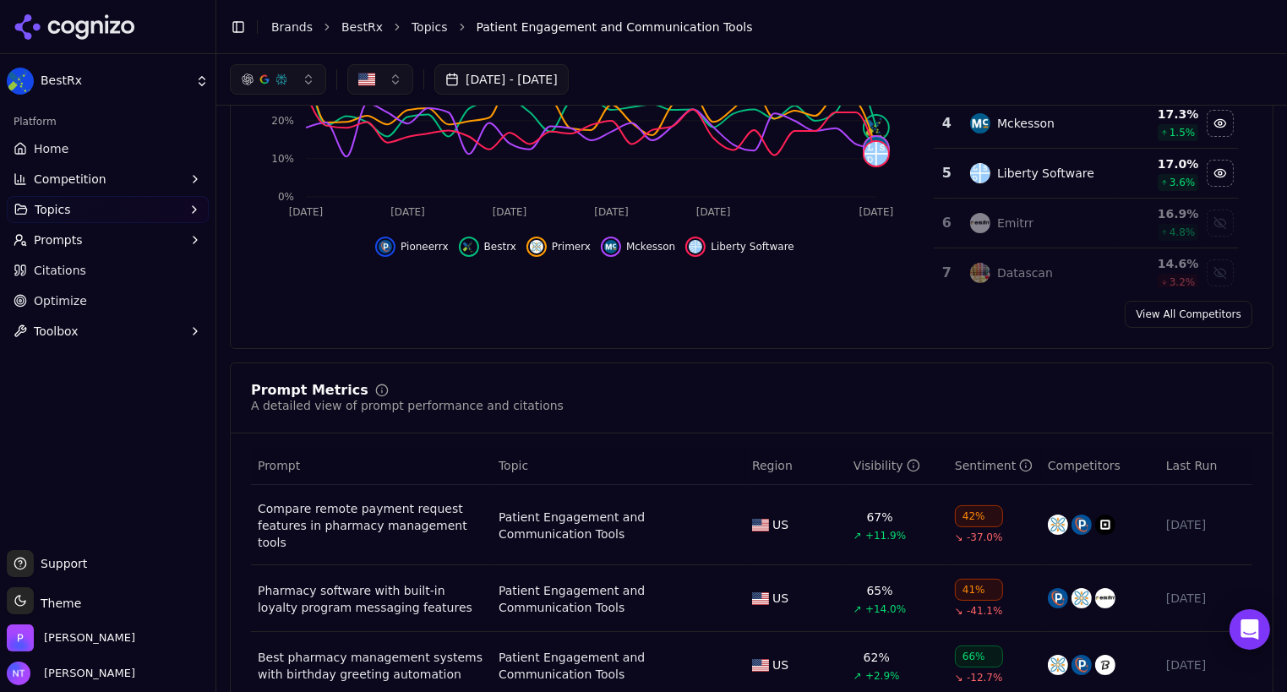
scroll to position [341, 0]
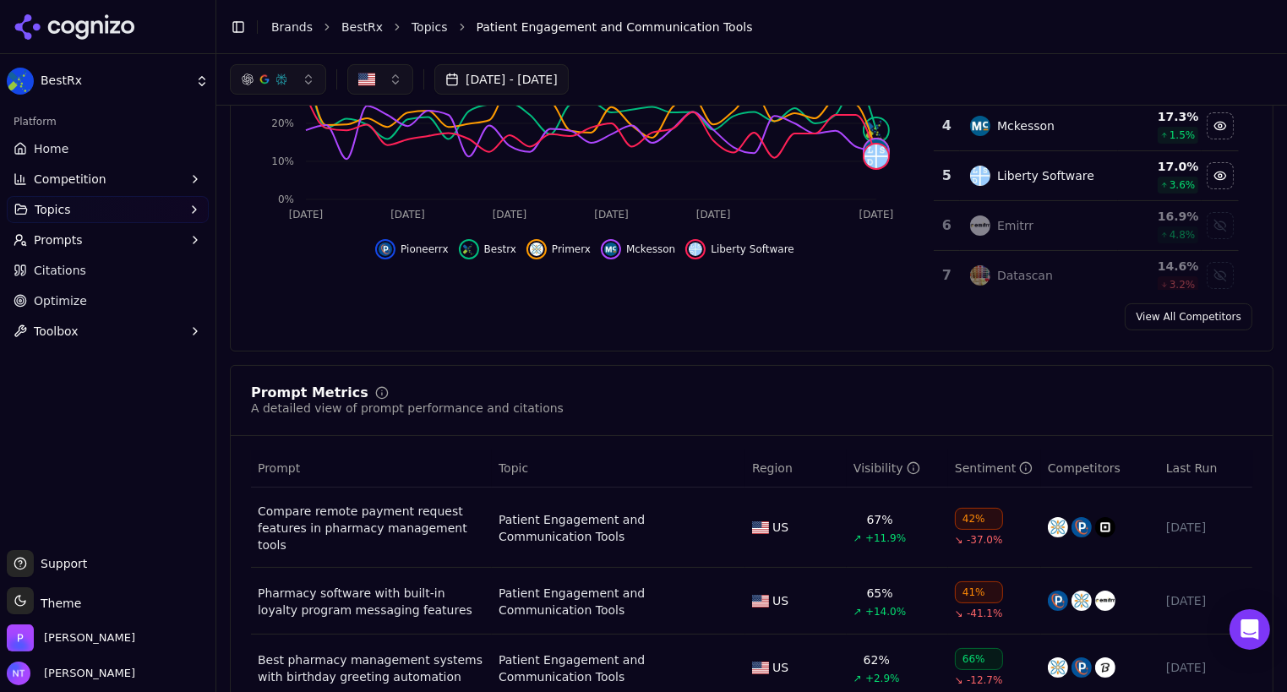
click at [120, 240] on button "Prompts" at bounding box center [108, 239] width 202 height 27
click at [120, 237] on button "Prompts" at bounding box center [108, 239] width 202 height 27
click at [195, 236] on icon "button" at bounding box center [195, 240] width 14 height 14
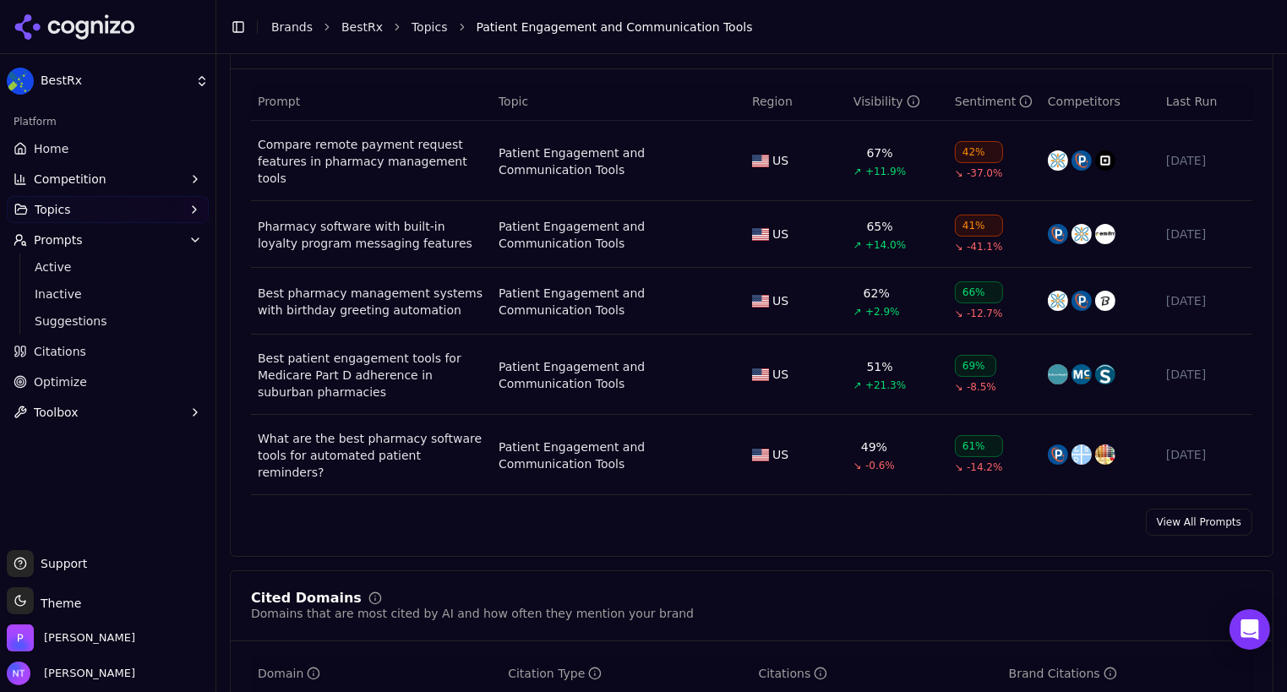
scroll to position [709, 0]
click at [1184, 508] on link "View All Prompts" at bounding box center [1199, 521] width 106 height 27
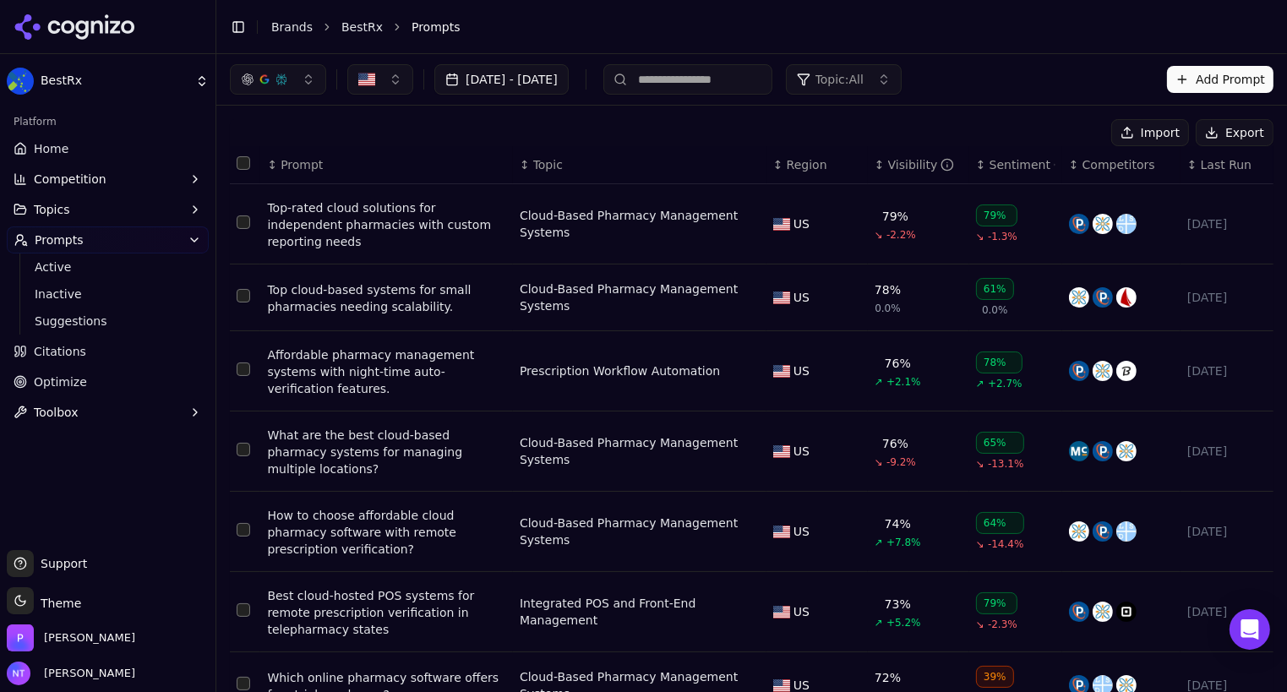
click at [863, 81] on span "Topic: All" at bounding box center [839, 79] width 48 height 17
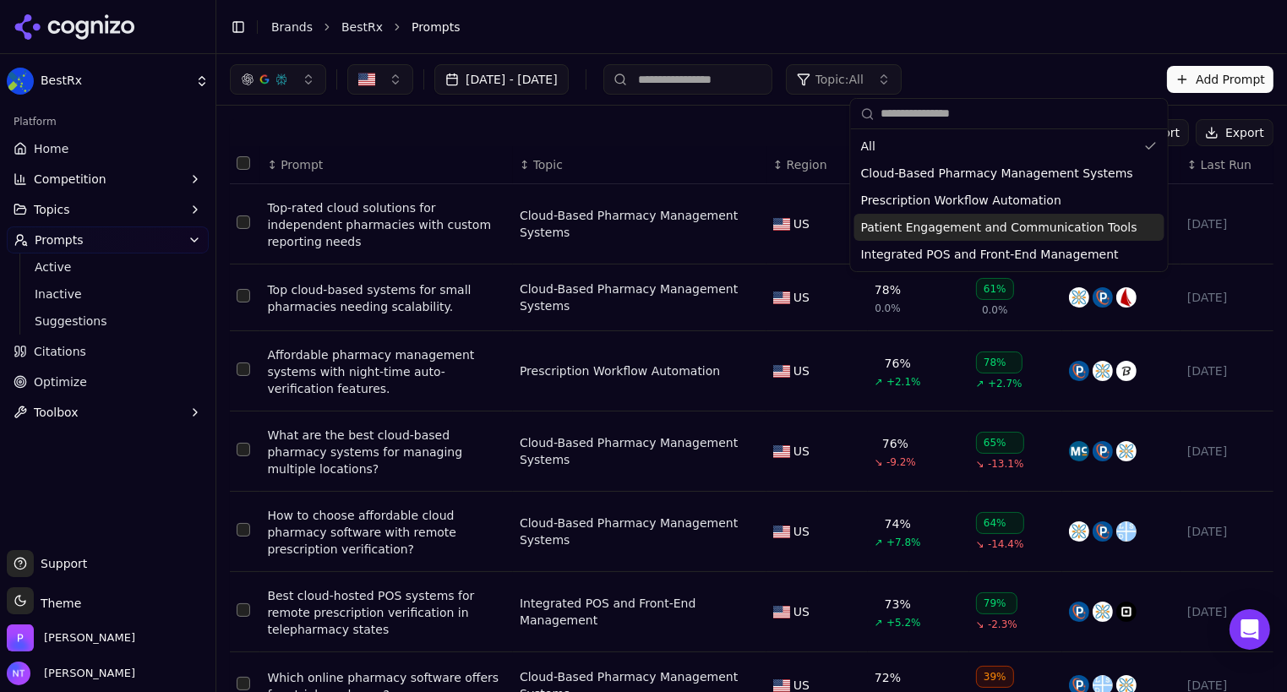
click at [892, 227] on span "Patient Engagement and Communication Tools" at bounding box center [999, 227] width 276 height 17
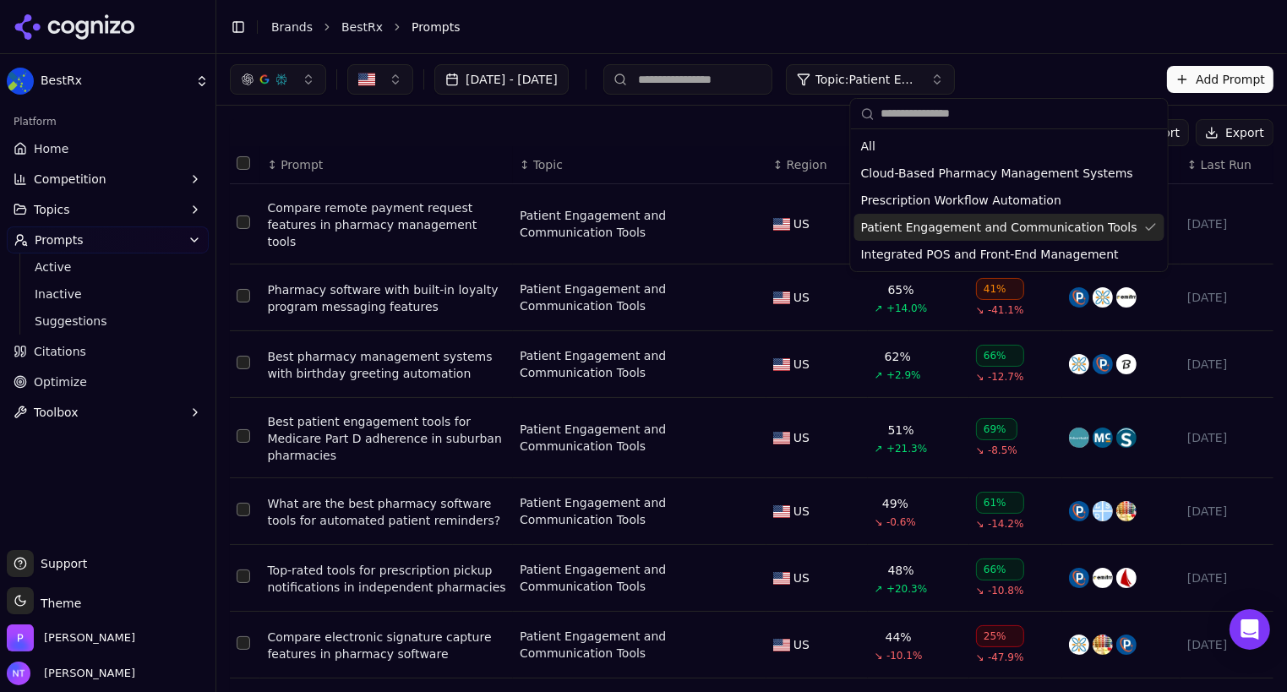
click at [719, 150] on th "↕ Topic" at bounding box center [639, 165] width 253 height 38
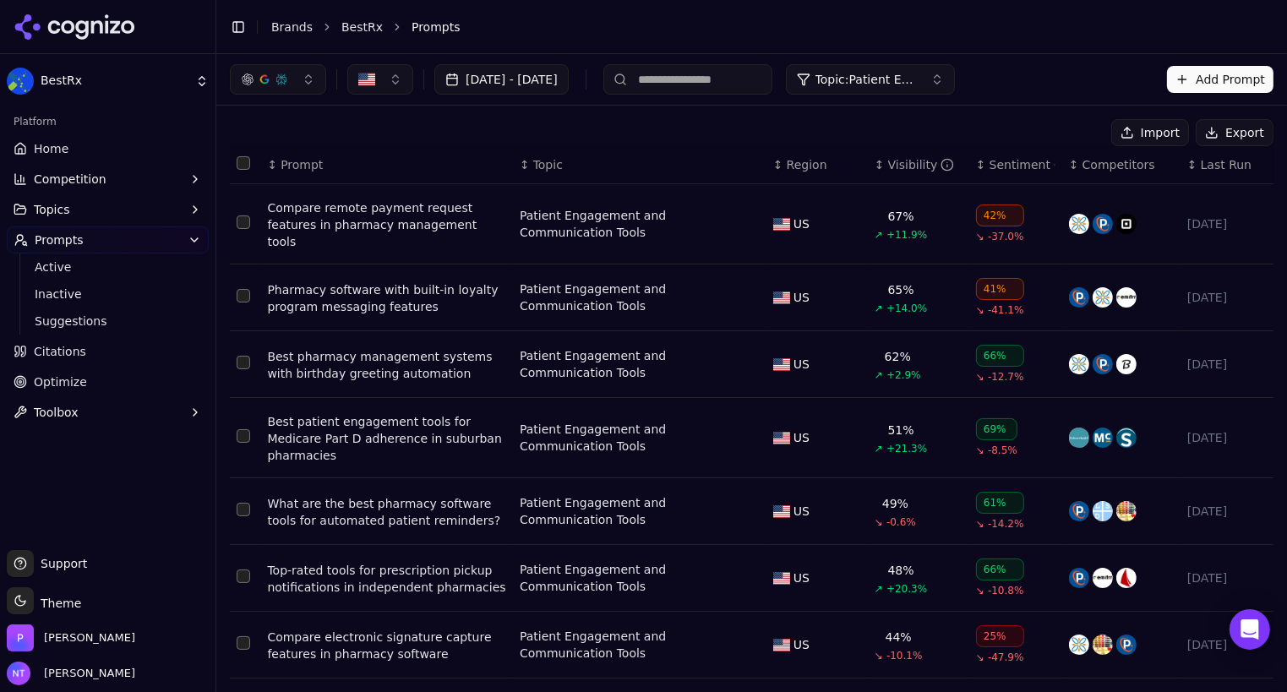
scroll to position [228, 0]
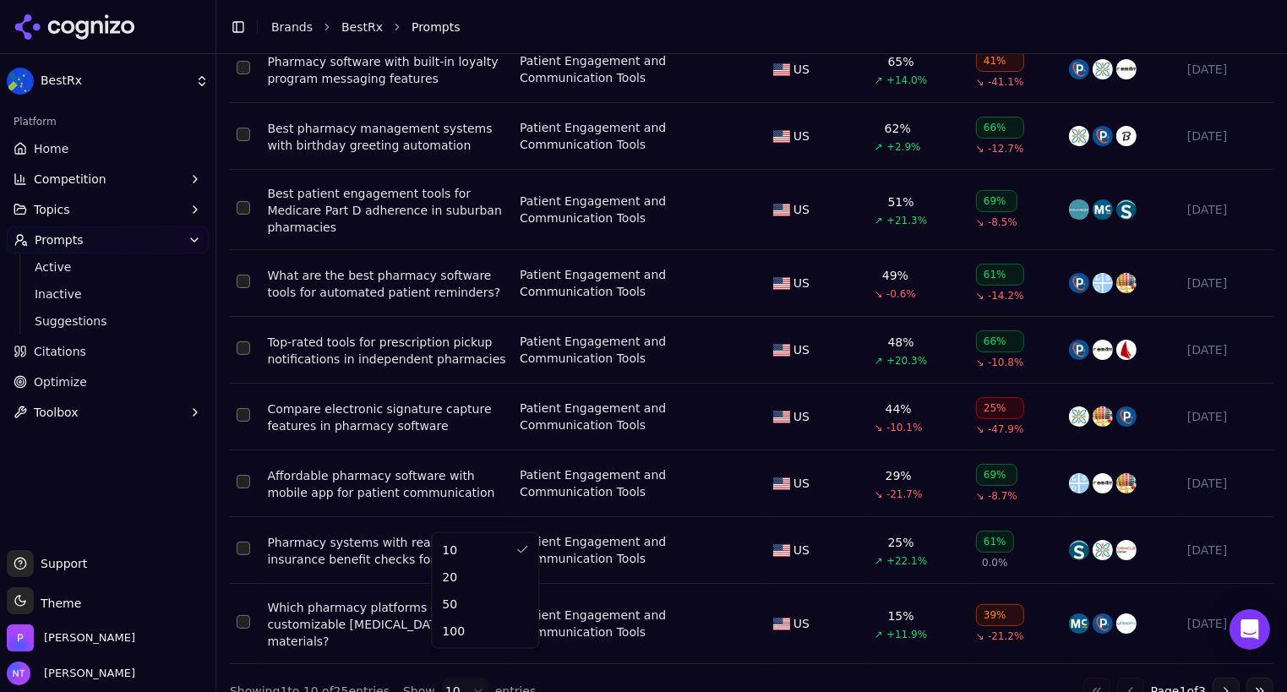
click at [458, 659] on html "BestRx Platform Home Competition Topics Prompts Active Inactive Suggestions Cit…" at bounding box center [643, 346] width 1287 height 692
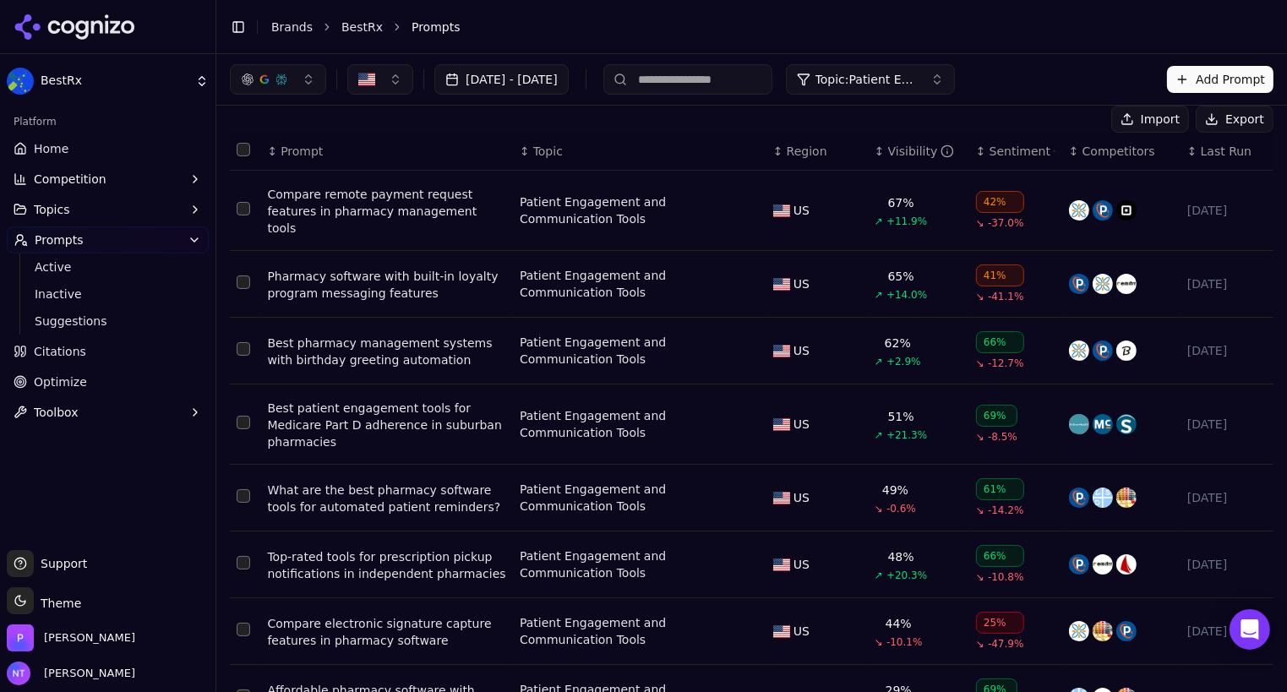
scroll to position [0, 0]
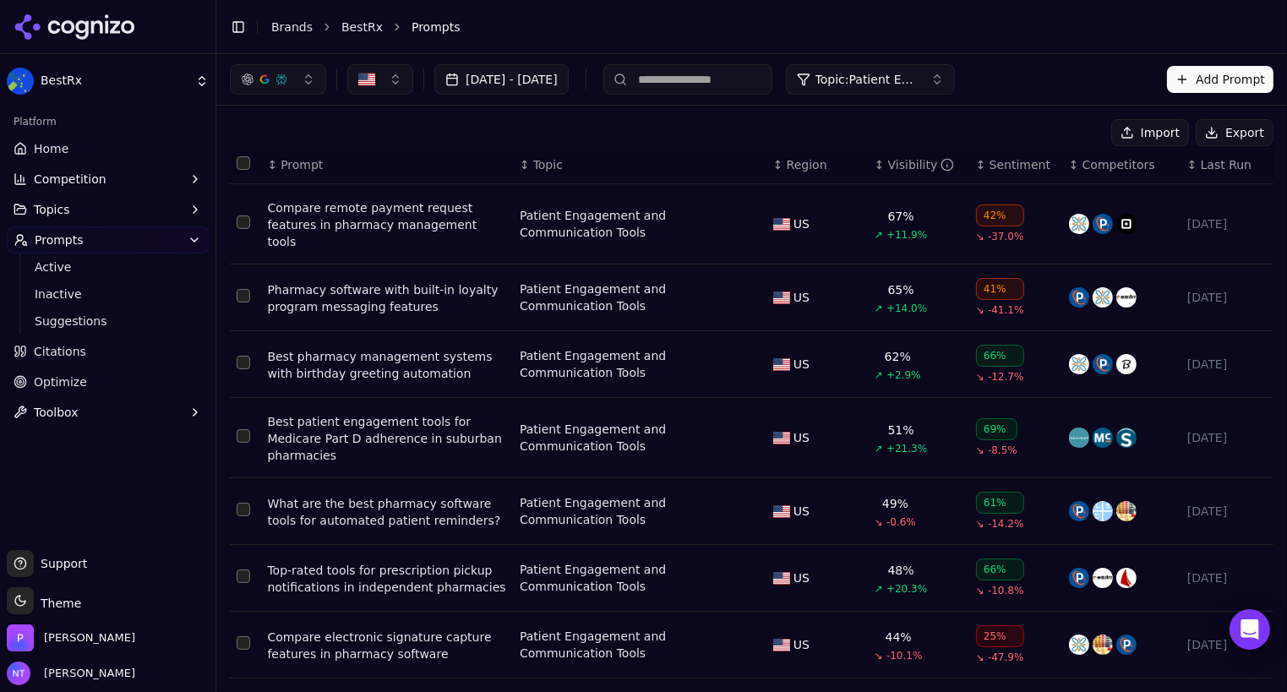
click at [1202, 133] on button "Export" at bounding box center [1234, 132] width 78 height 27
click at [643, 355] on div "Patient Engagement and Communication Tools" at bounding box center [630, 364] width 220 height 34
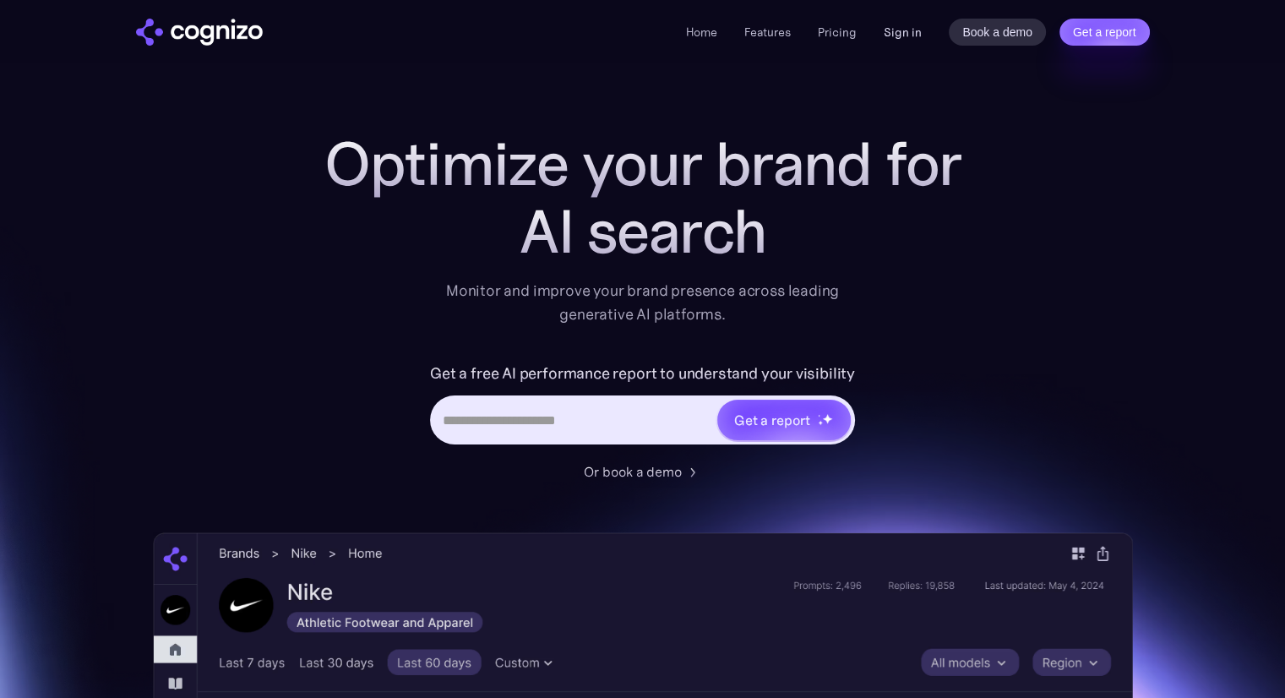
click at [914, 35] on link "Sign in" at bounding box center [903, 32] width 38 height 20
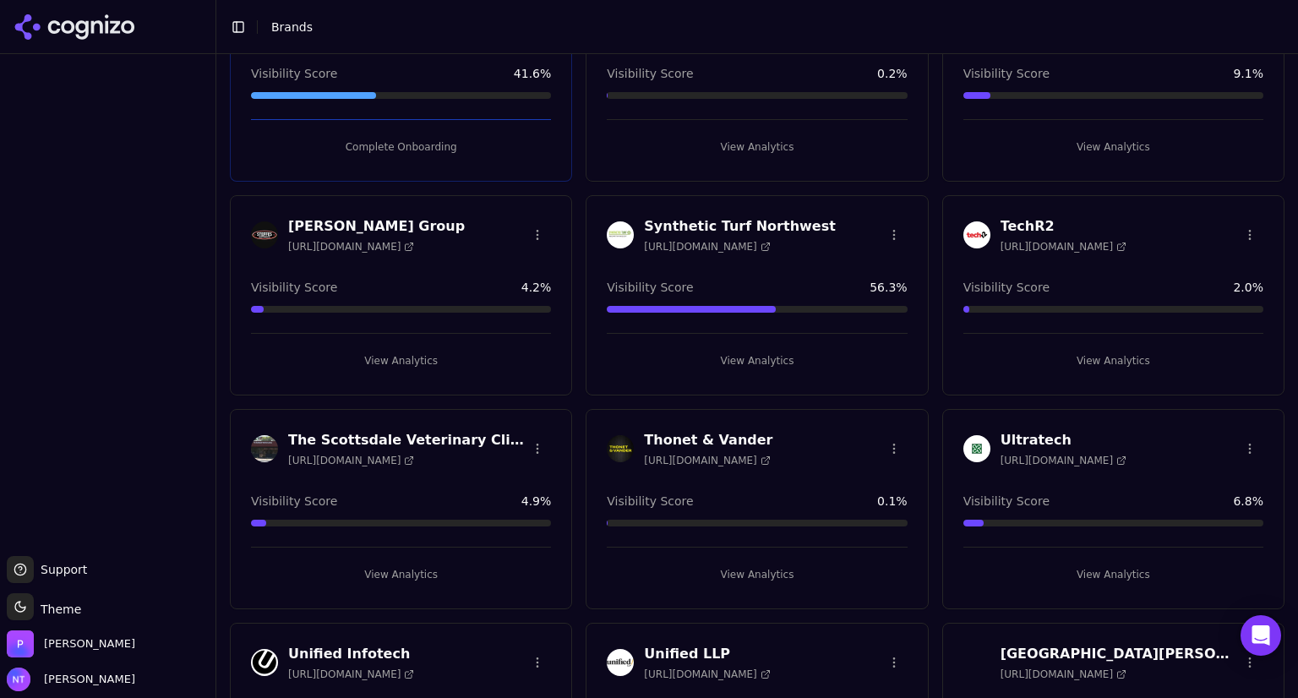
scroll to position [2945, 0]
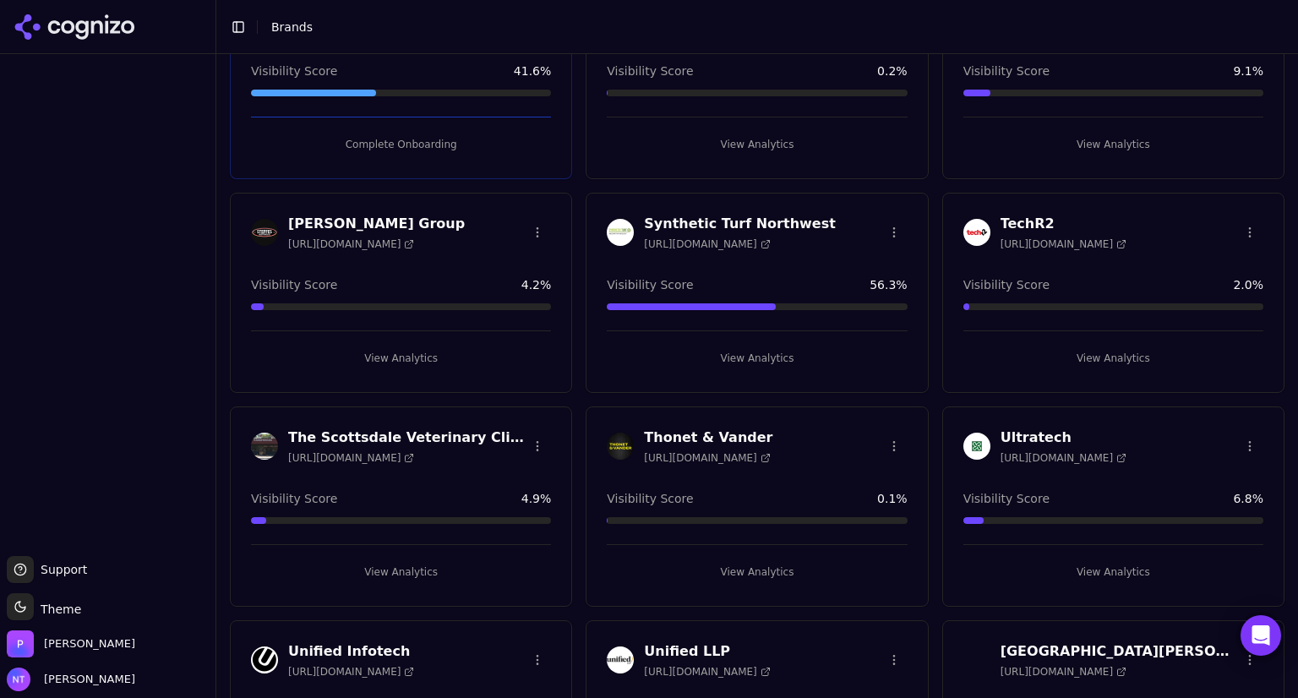
click at [1004, 220] on h3 "TechR2" at bounding box center [1063, 224] width 126 height 20
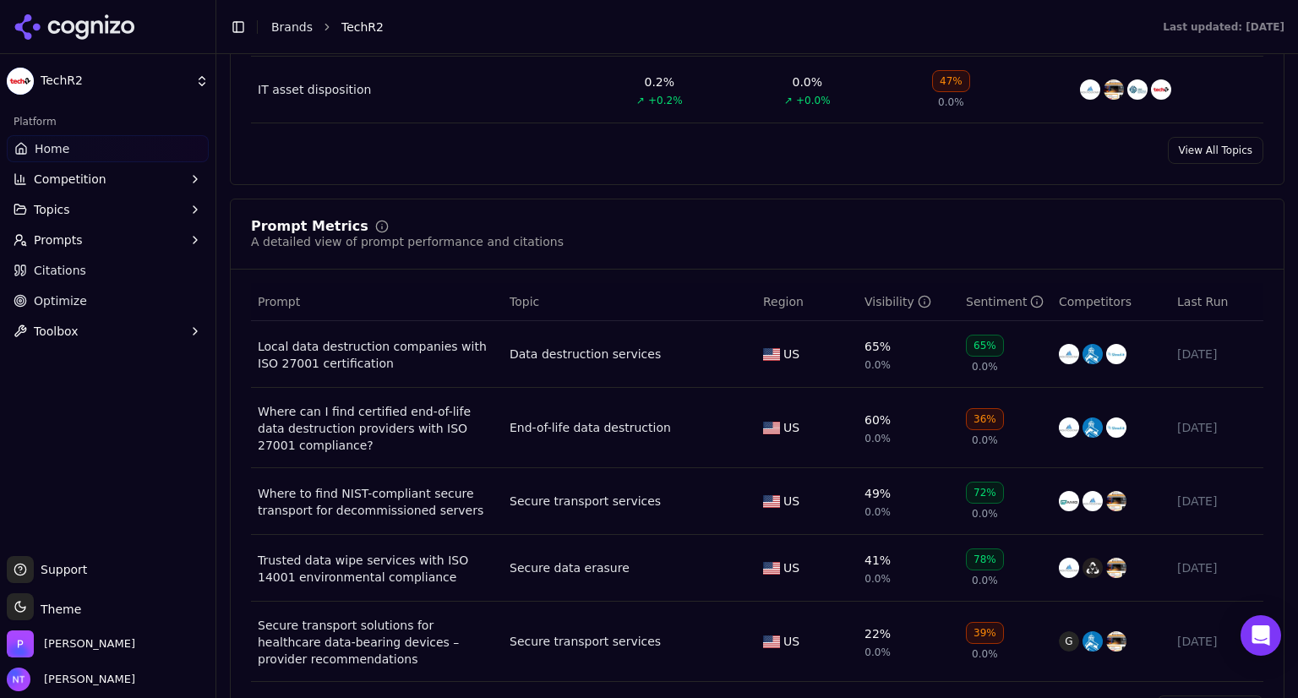
scroll to position [1093, 0]
click at [564, 352] on div "Data destruction services" at bounding box center [584, 352] width 151 height 17
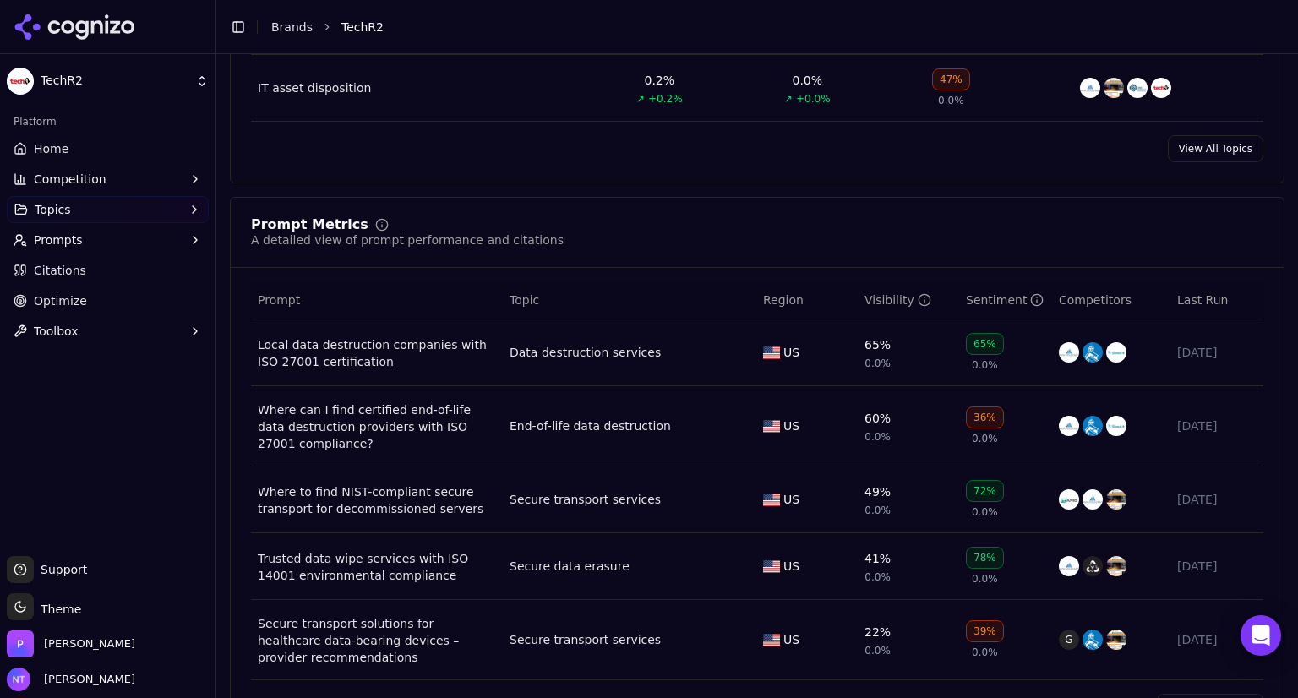
click at [563, 349] on html "TechR2 Platform Home Competition Topics Prompts Citations Optimize Toolbox Supp…" at bounding box center [649, 349] width 1298 height 698
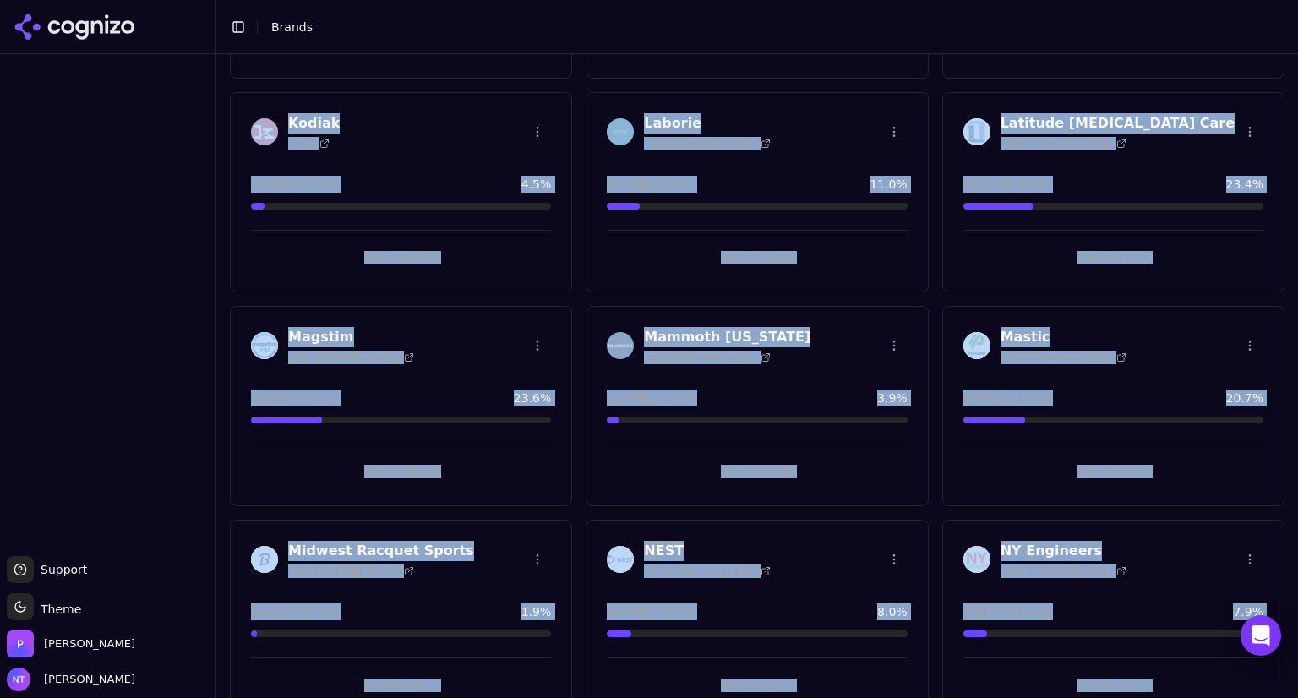
scroll to position [1551, 0]
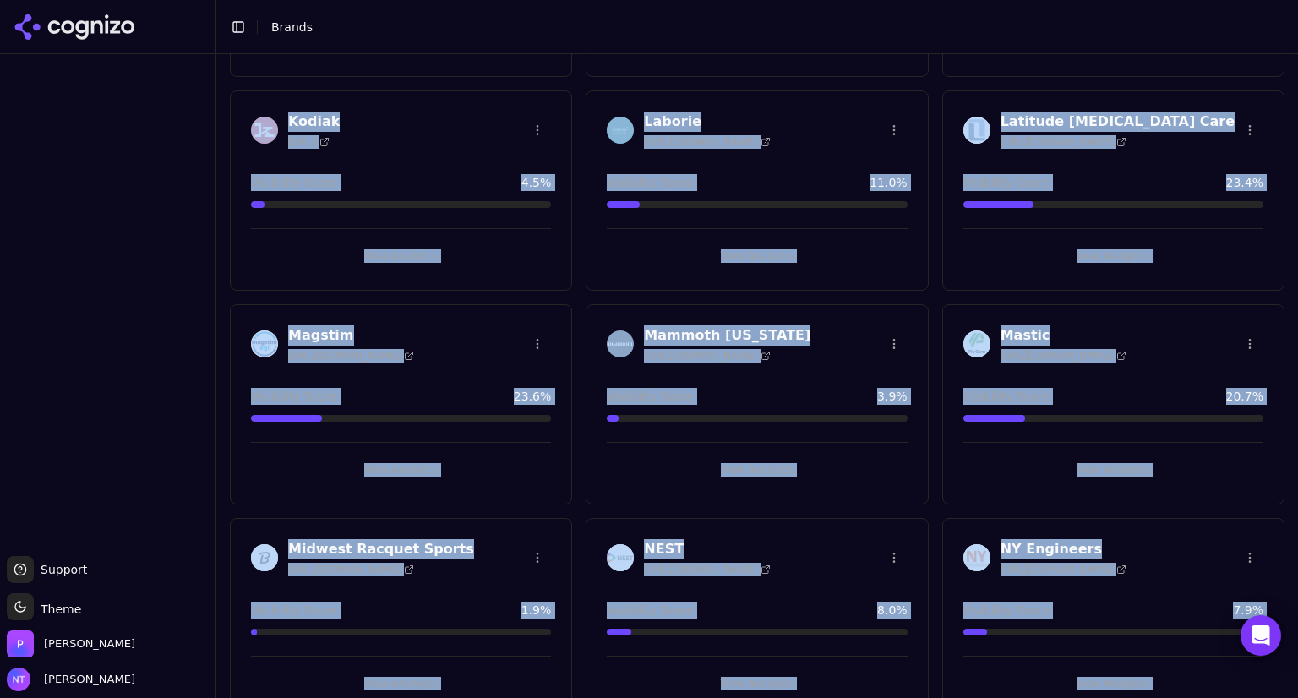
click at [836, 388] on div "Visibility Score 3.9 %" at bounding box center [757, 396] width 300 height 17
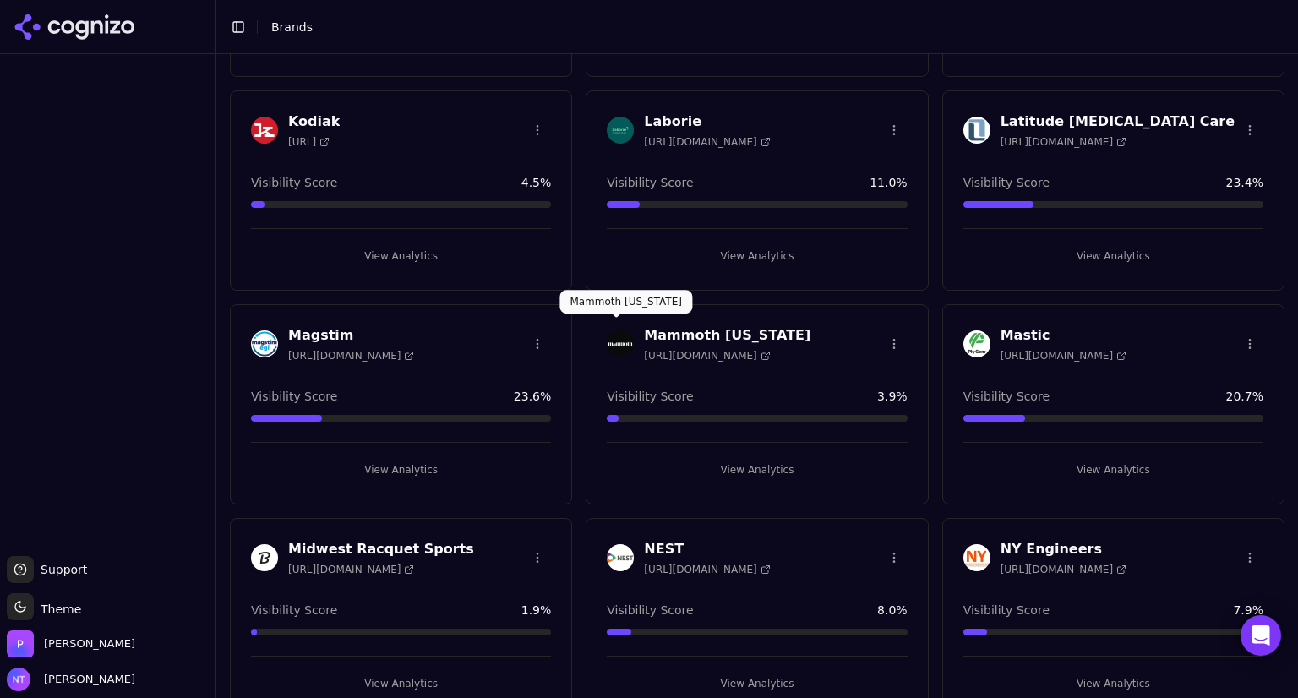
click at [612, 332] on img at bounding box center [620, 343] width 27 height 27
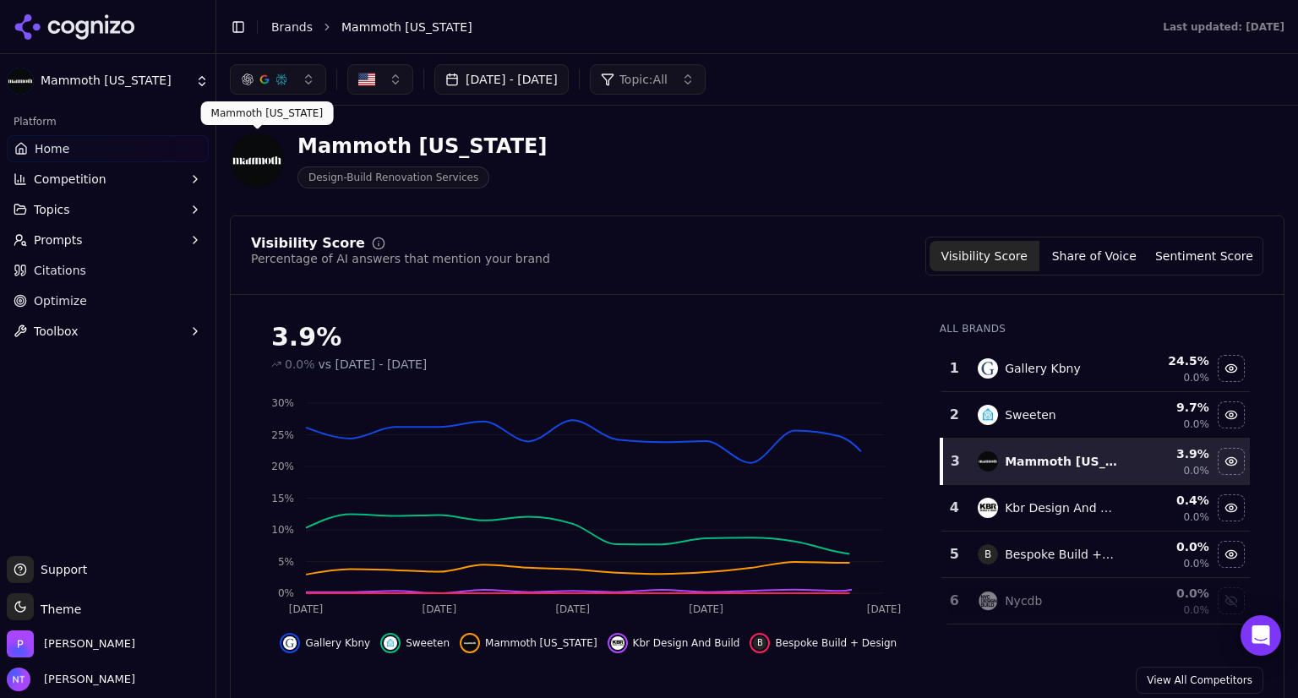
click at [258, 163] on img at bounding box center [257, 160] width 54 height 54
